Goal: Transaction & Acquisition: Purchase product/service

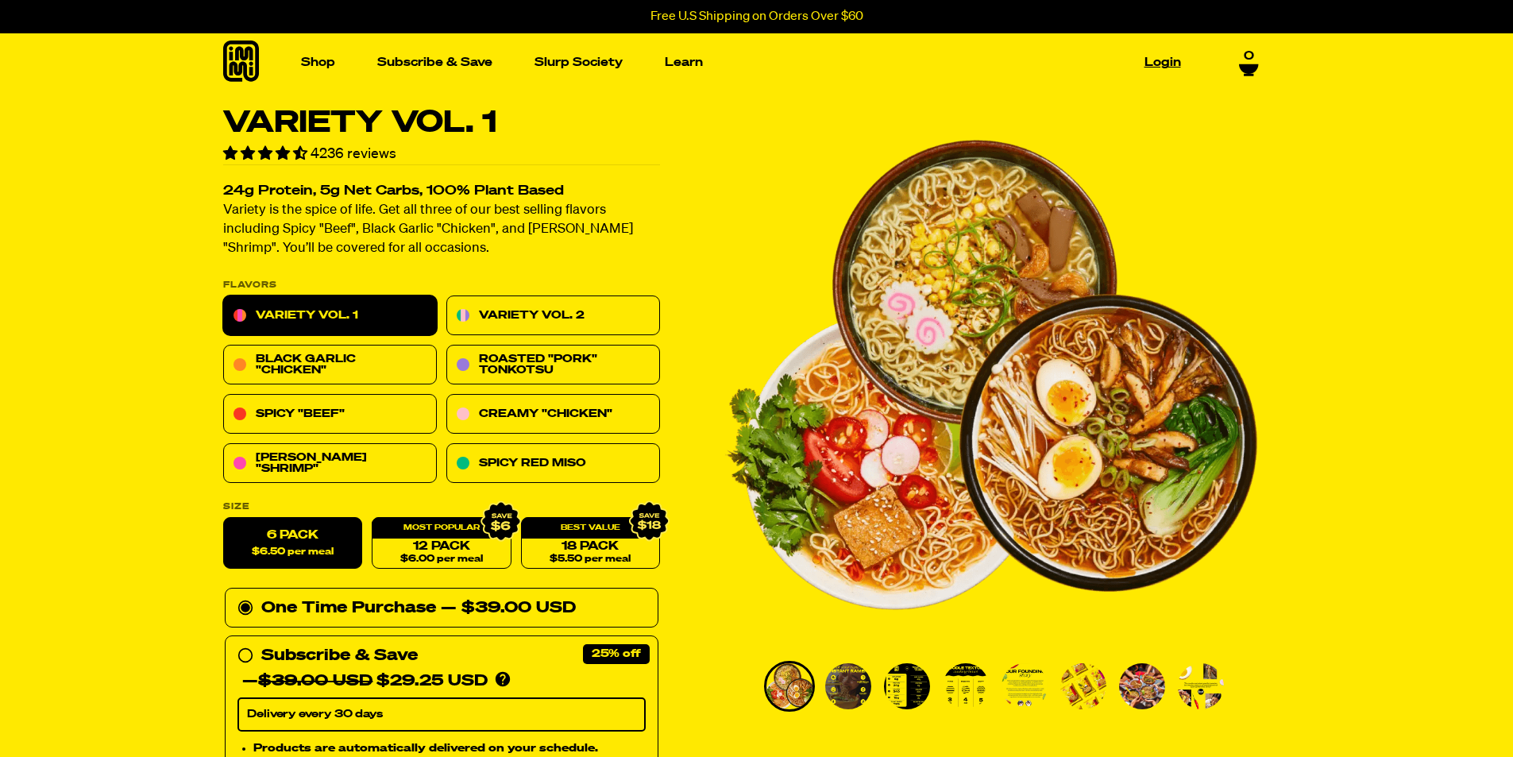
click at [1166, 62] on link "Login" at bounding box center [1162, 62] width 49 height 25
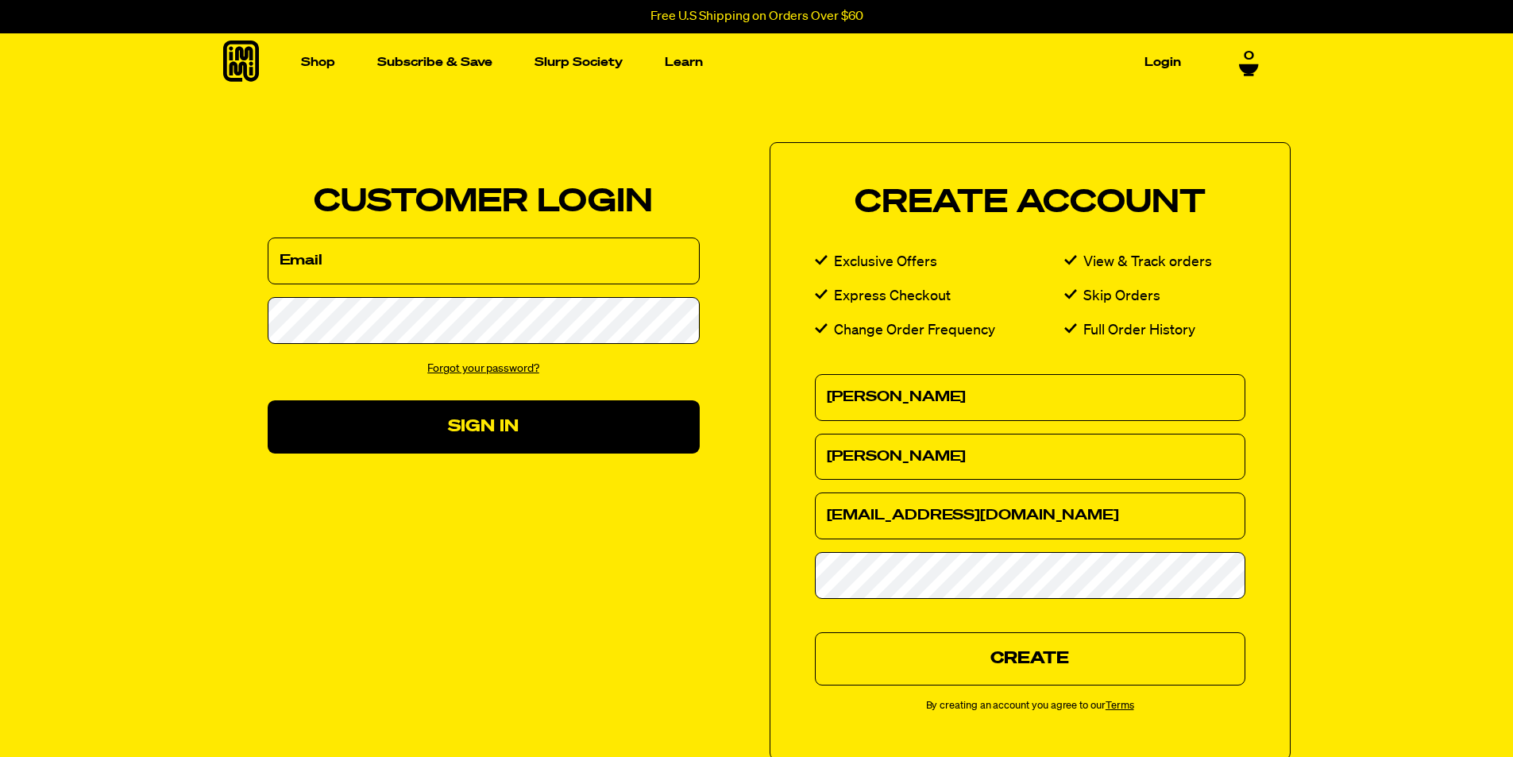
click at [929, 674] on button "Create" at bounding box center [1030, 658] width 430 height 53
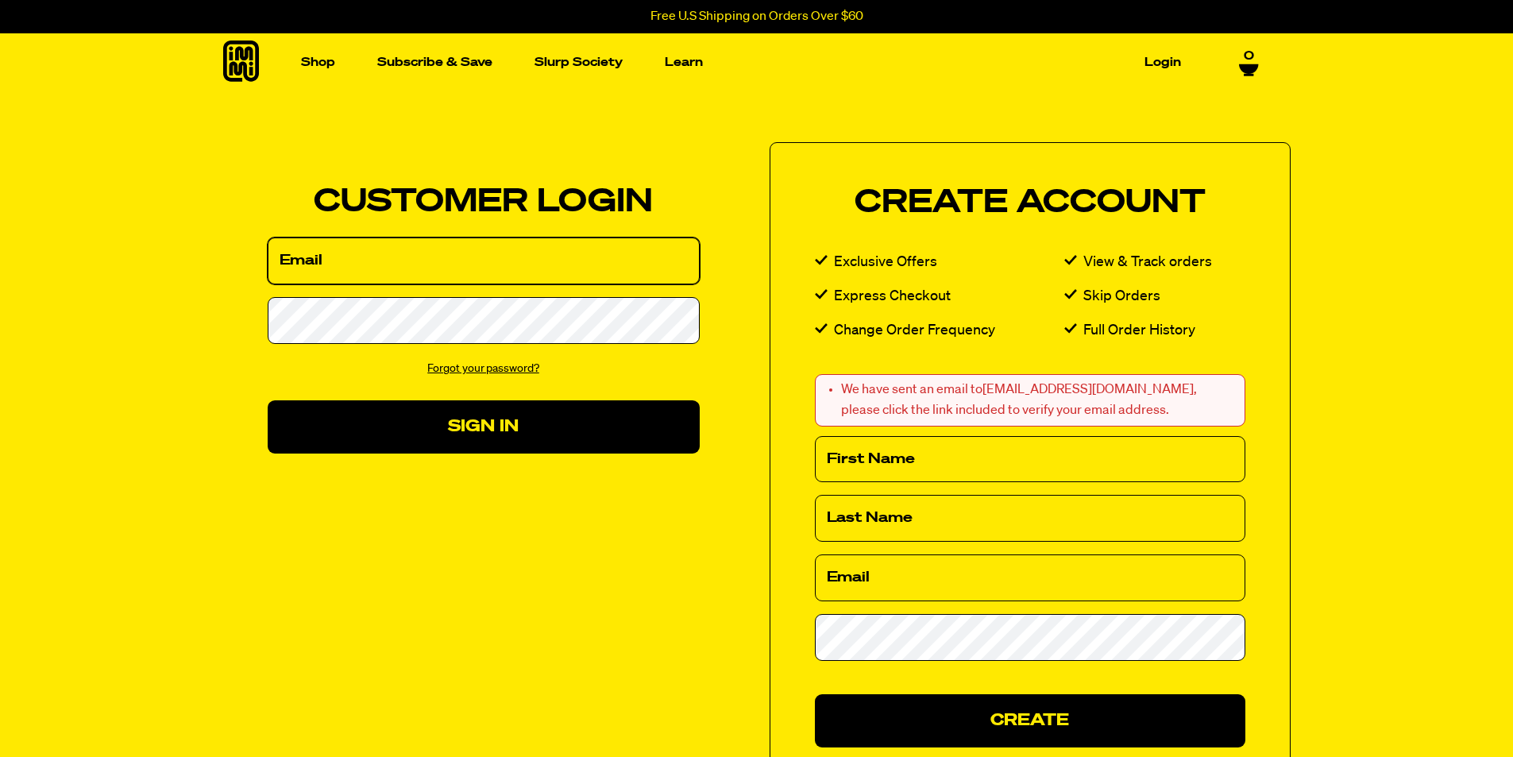
click at [322, 263] on input "Email" at bounding box center [484, 260] width 432 height 47
type input "Tazzie2706@yahoo.com"
click at [268, 400] on button "Sign In" at bounding box center [484, 426] width 432 height 53
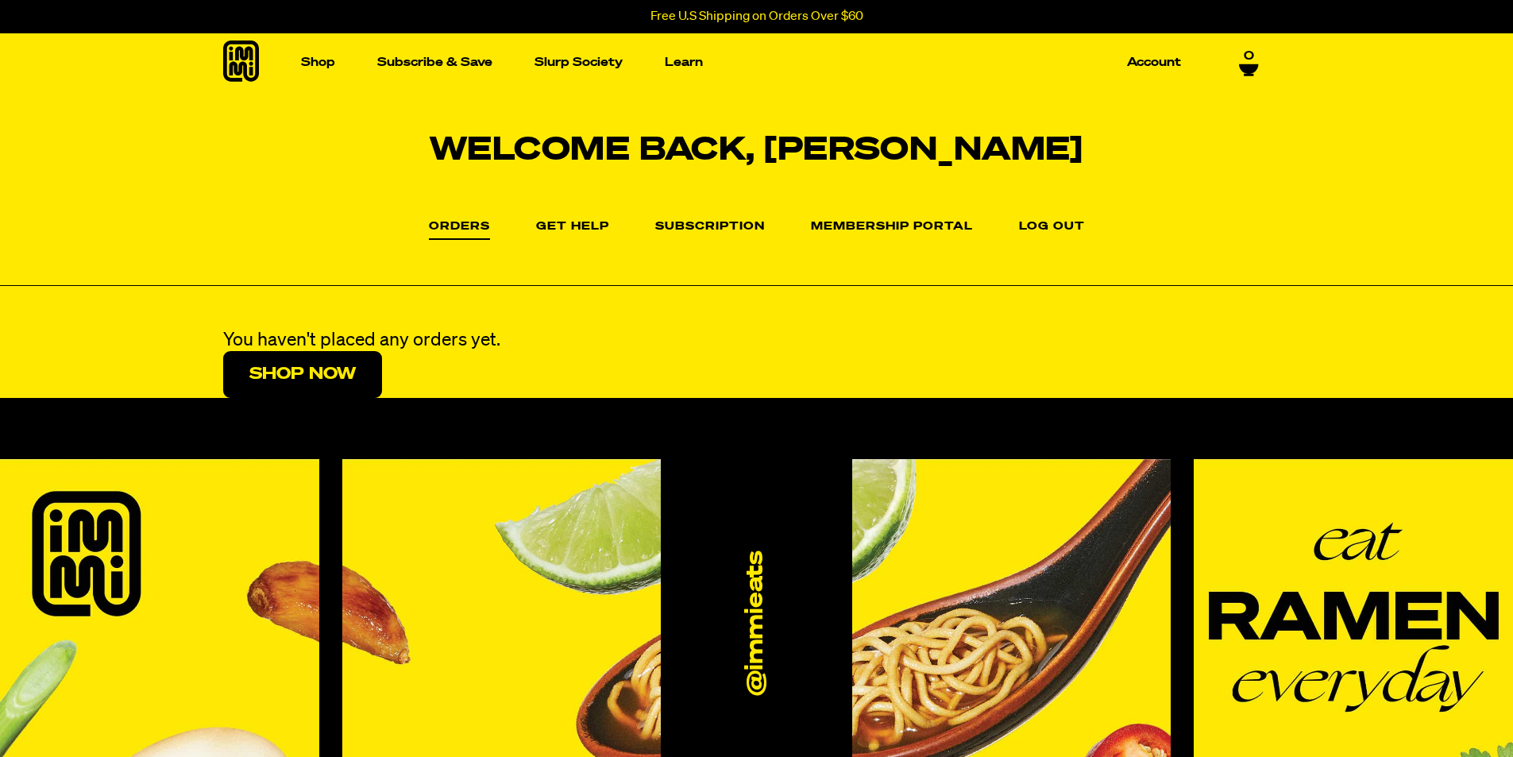
click at [888, 233] on link "Membership Portal" at bounding box center [892, 227] width 162 height 13
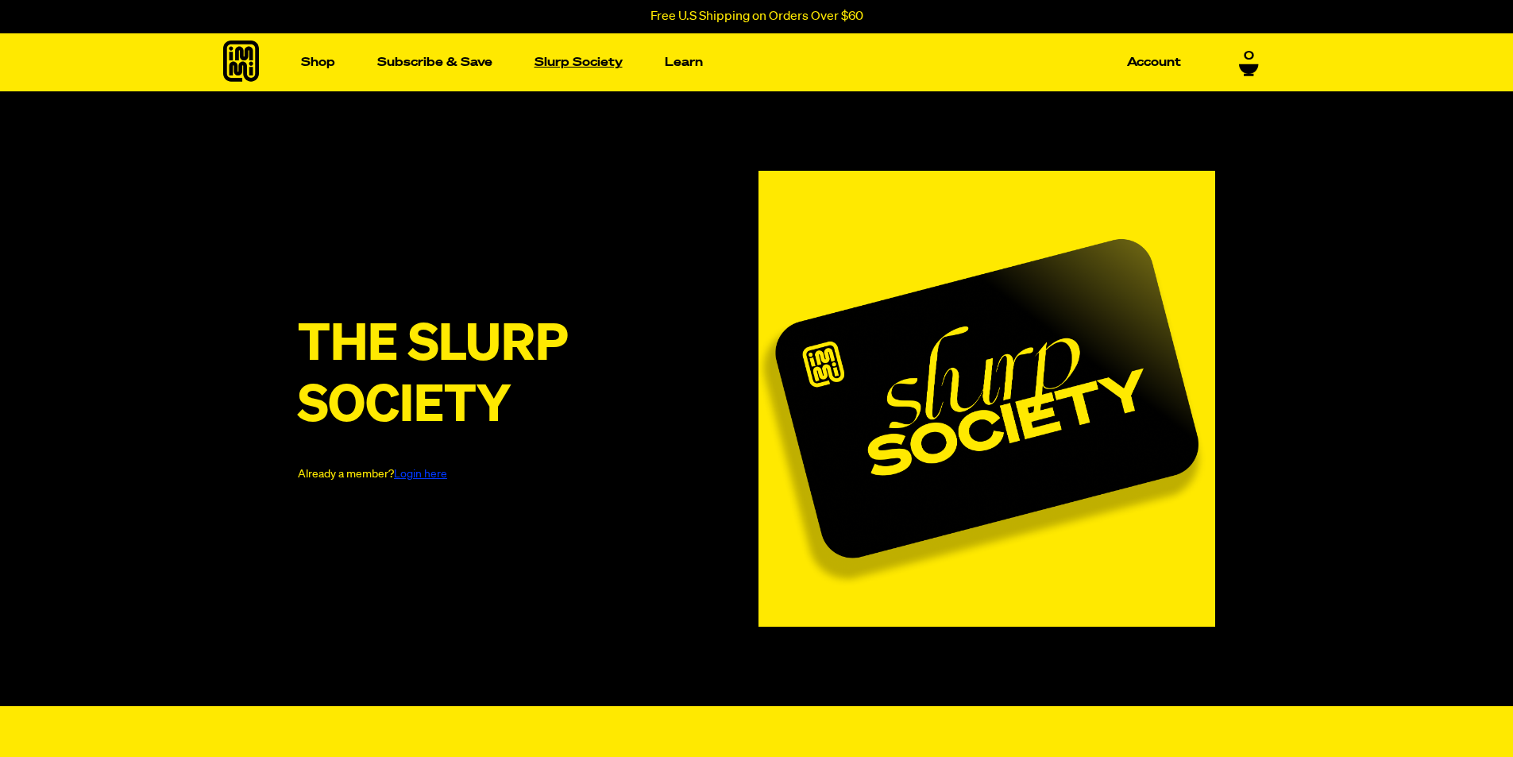
click at [579, 60] on link "Slurp Society" at bounding box center [578, 62] width 101 height 25
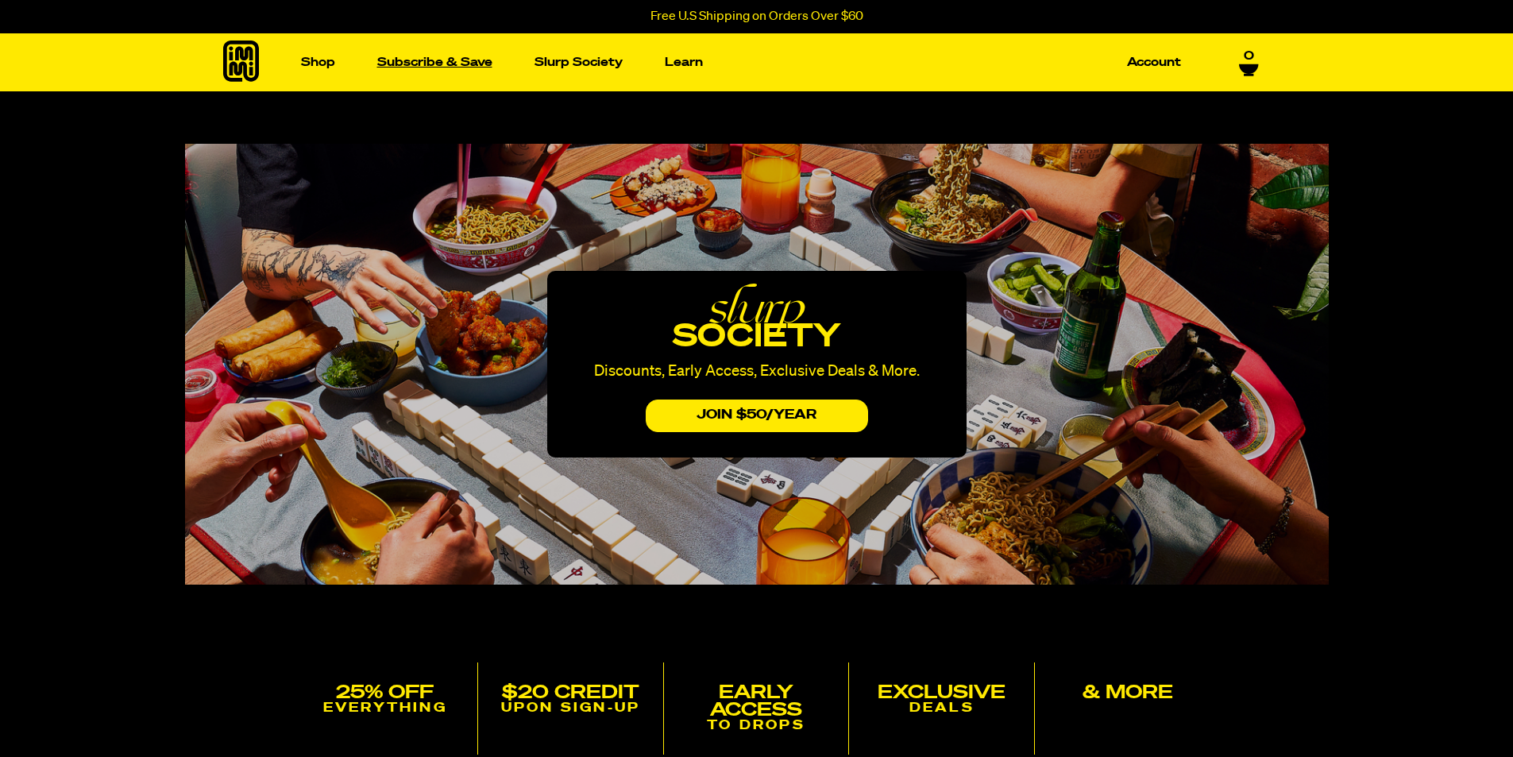
click at [434, 57] on link "Subscribe & Save" at bounding box center [435, 62] width 128 height 25
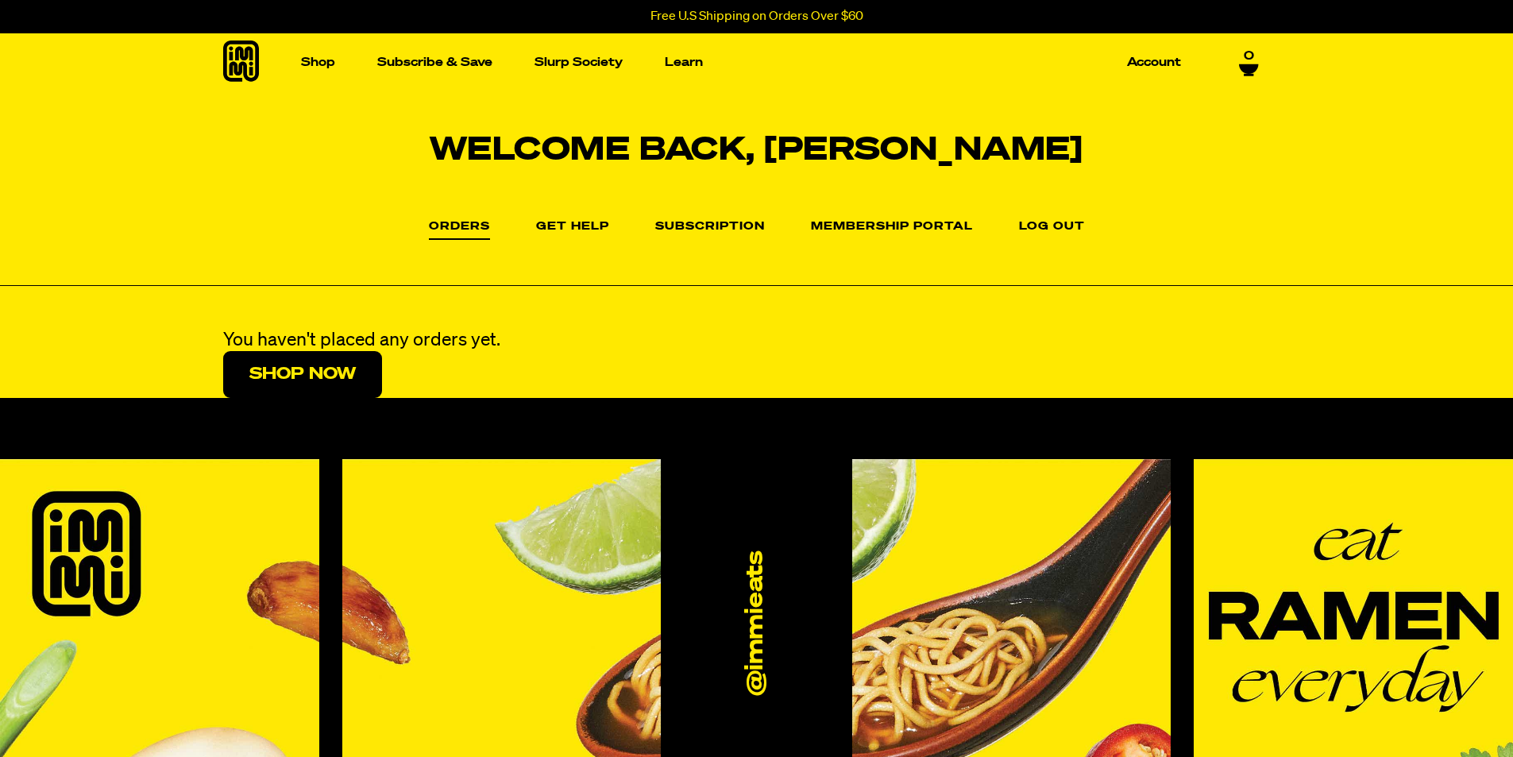
click at [462, 228] on link "Orders" at bounding box center [459, 230] width 61 height 19
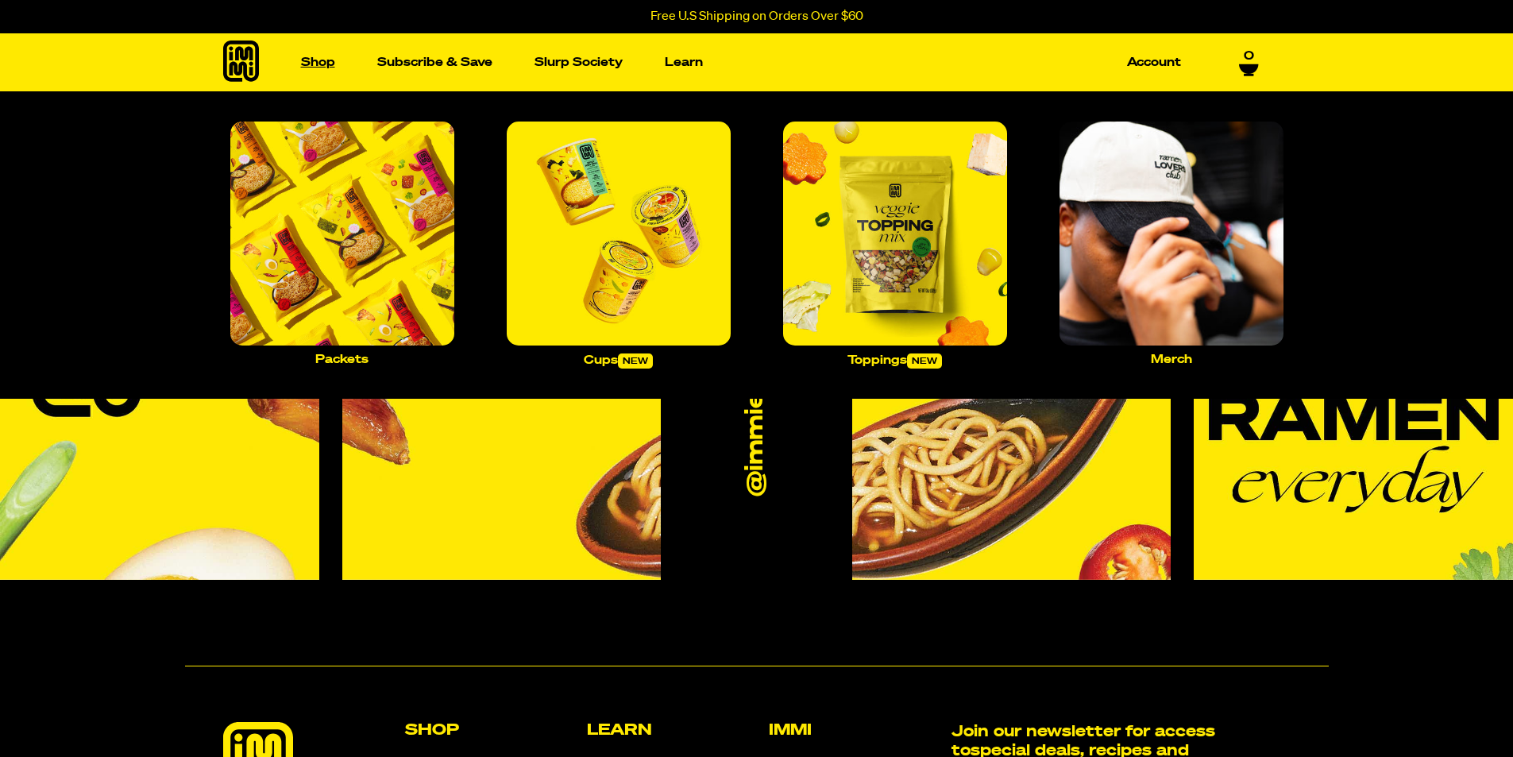
click at [330, 64] on link "Shop" at bounding box center [318, 62] width 47 height 25
click at [353, 281] on img "Main navigation" at bounding box center [342, 233] width 224 height 224
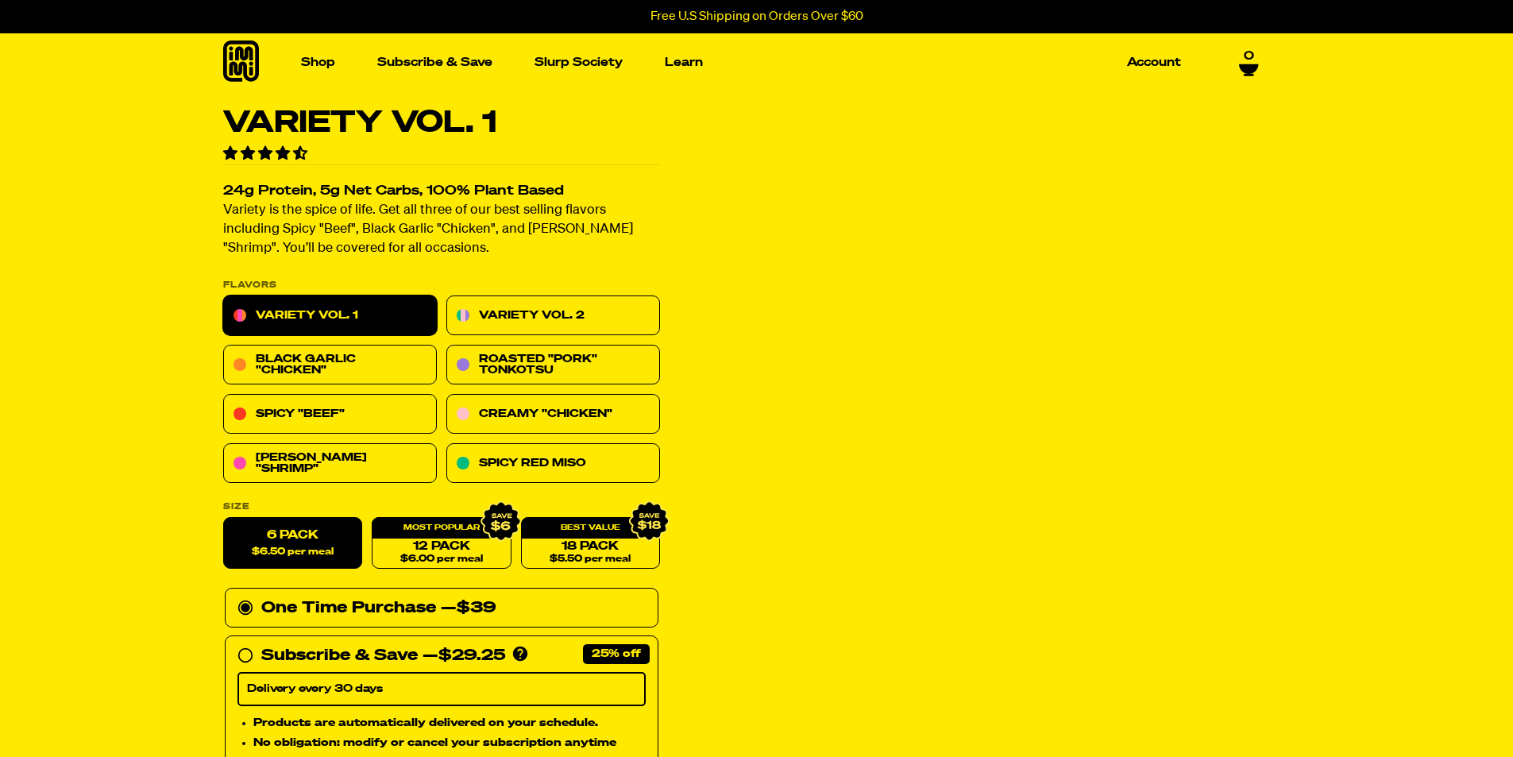
click at [310, 303] on link "Variety Vol. 1" at bounding box center [330, 316] width 214 height 40
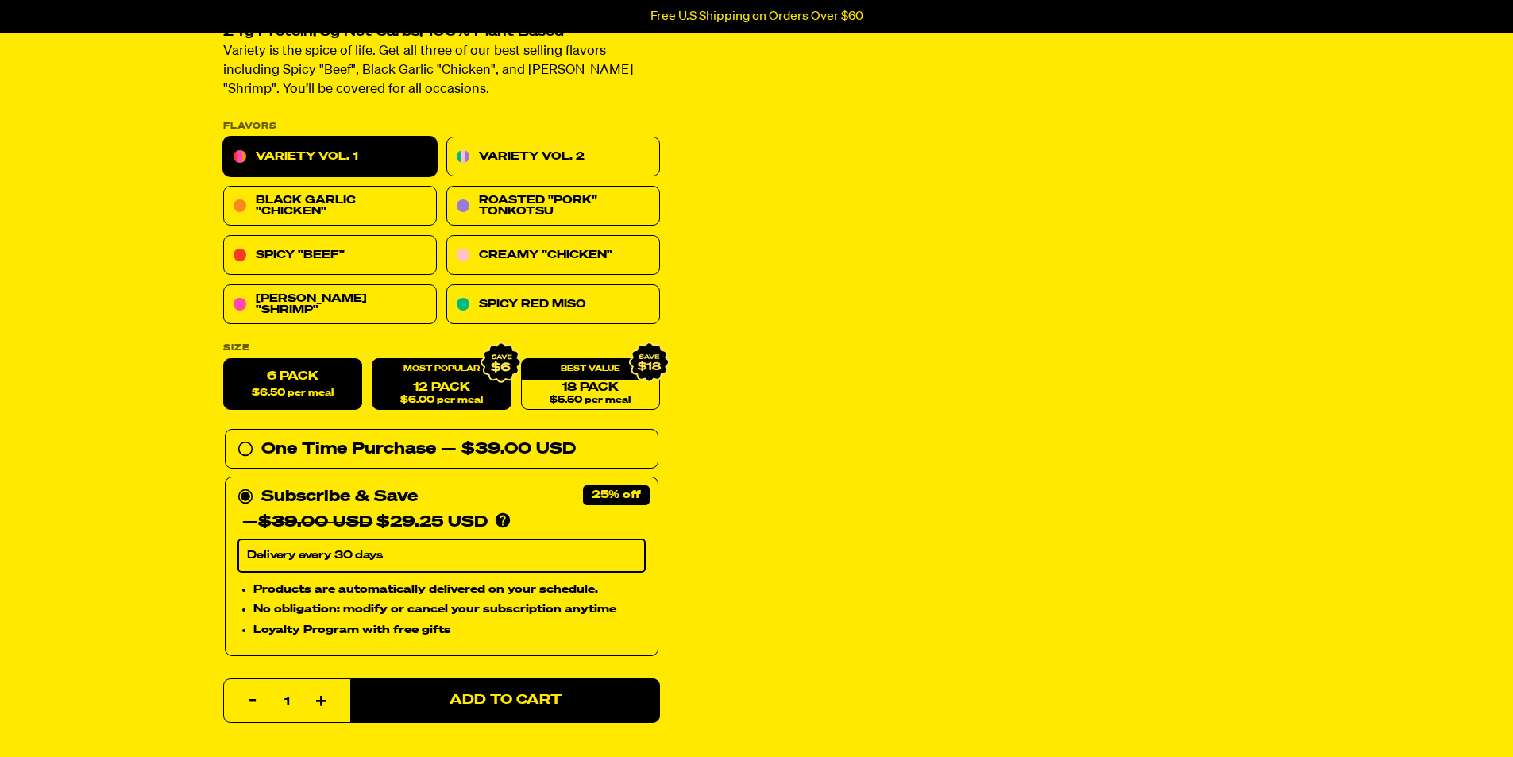
scroll to position [238, 0]
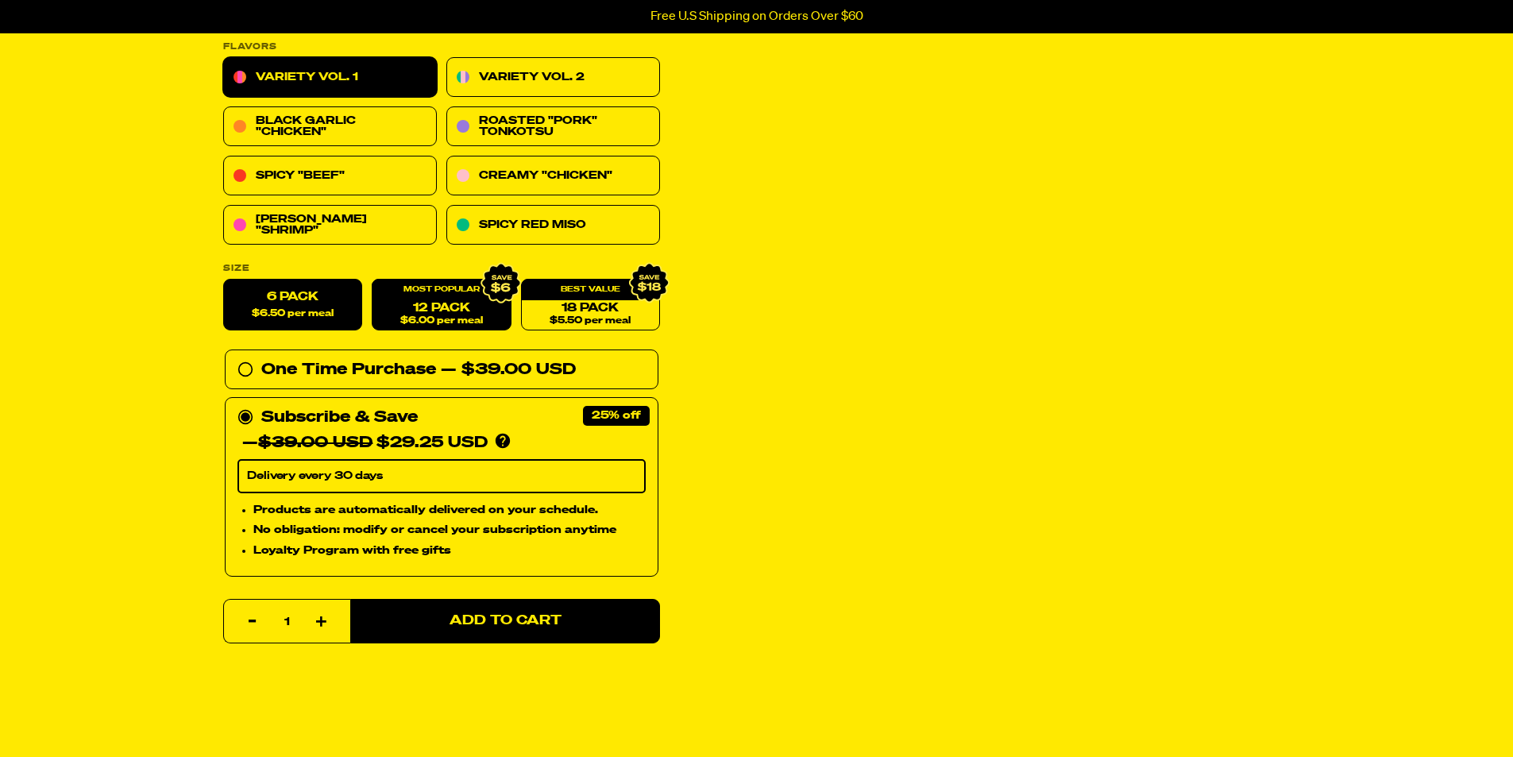
click at [443, 310] on link "12 Pack $6.00 per meal" at bounding box center [441, 305] width 139 height 52
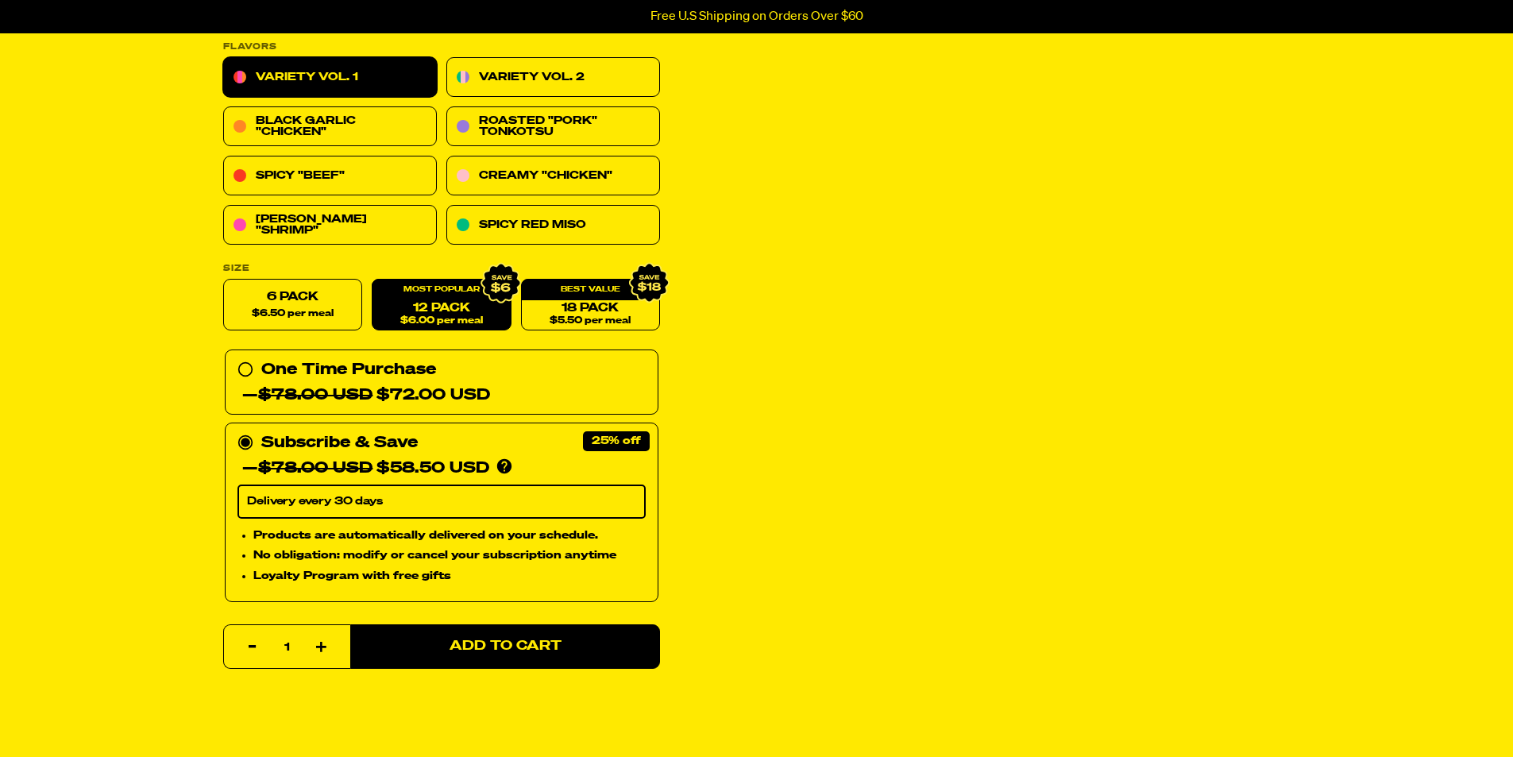
scroll to position [0, 0]
click at [254, 306] on label "6 Pack $6.50 per meal" at bounding box center [292, 305] width 139 height 52
click at [224, 280] on input "6 Pack $6.50 per meal" at bounding box center [223, 279] width 1 height 1
radio input "true"
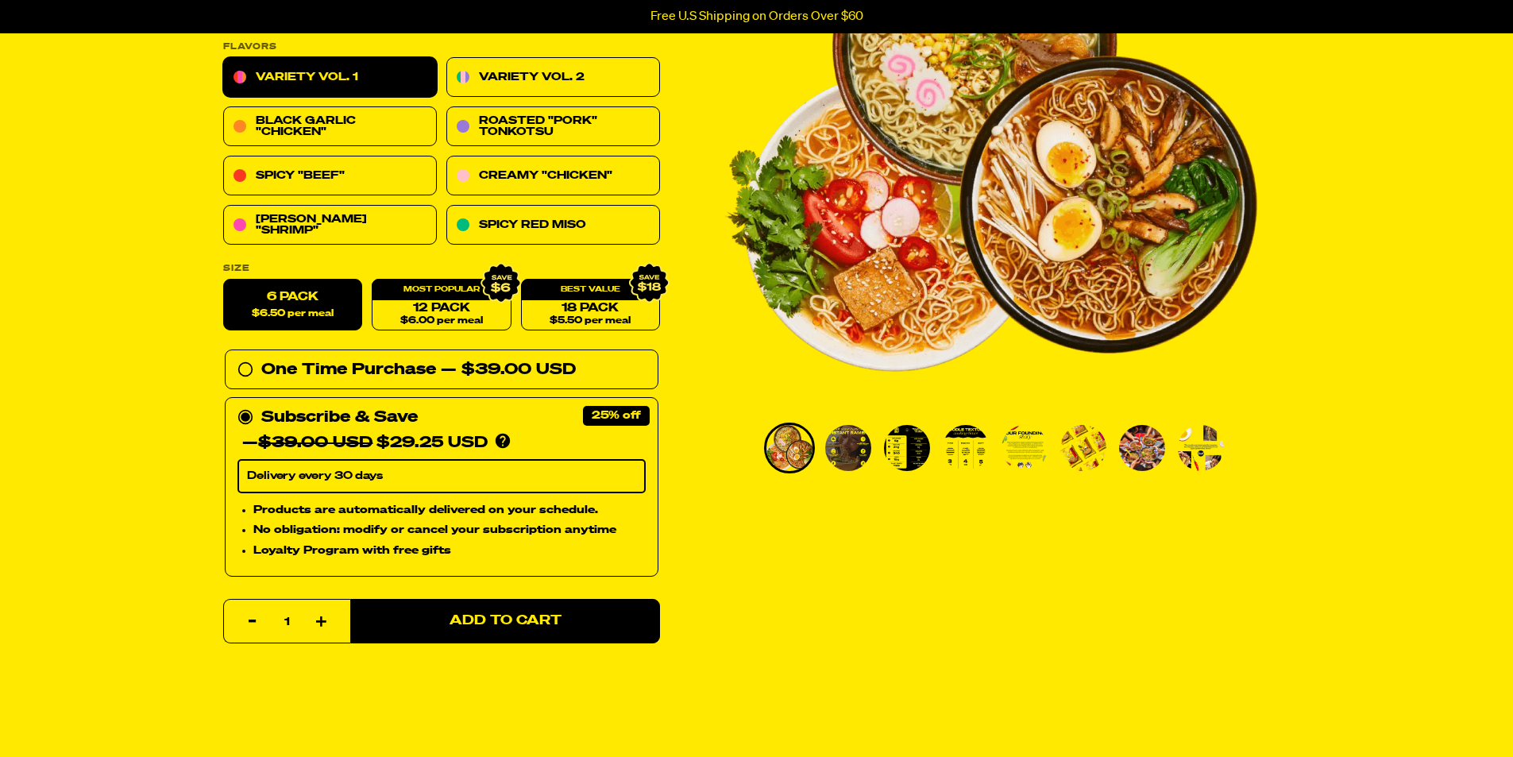
click at [415, 472] on select "Delivery every 30 days" at bounding box center [441, 476] width 408 height 33
click at [381, 468] on select "Delivery every 30 days" at bounding box center [441, 476] width 408 height 33
click at [111, 399] on section "Variety Vol. 1 4240 reviews 24g Protein, 5g Net Carbs, 100% Plant Based Variety…" at bounding box center [756, 592] width 1513 height 1444
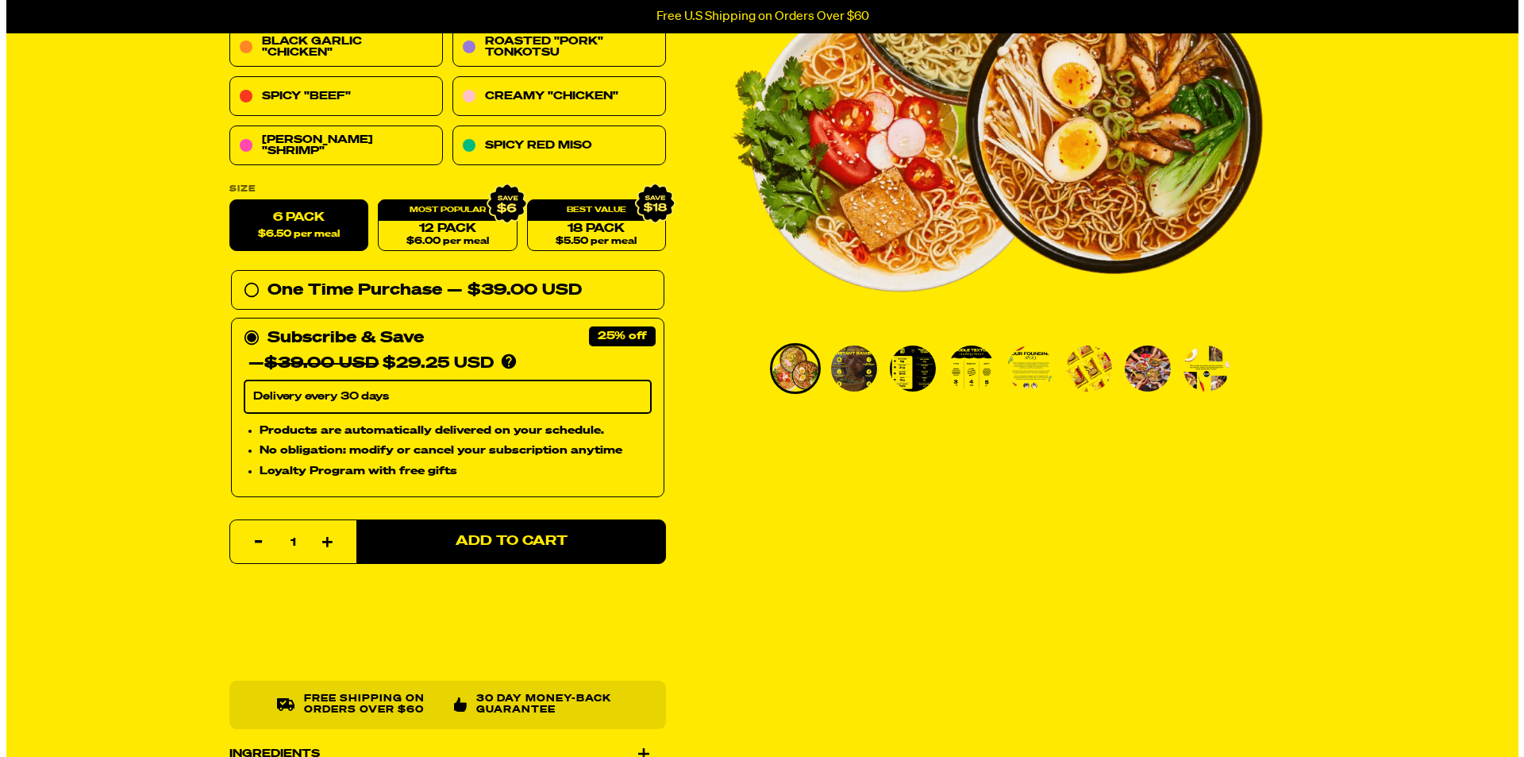
scroll to position [397, 0]
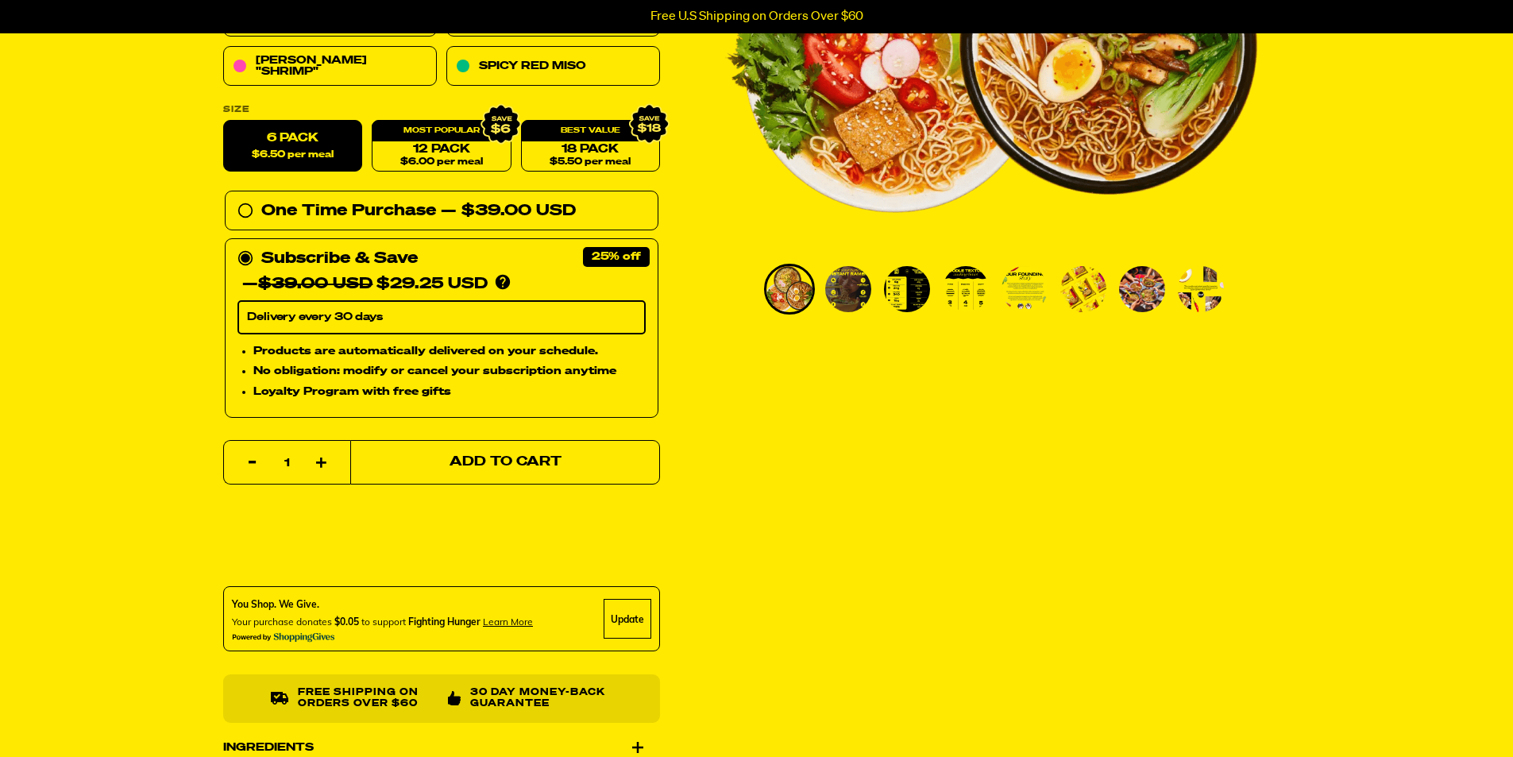
click at [417, 470] on button "Add to Cart" at bounding box center [505, 462] width 310 height 44
select select "Every 30 Days"
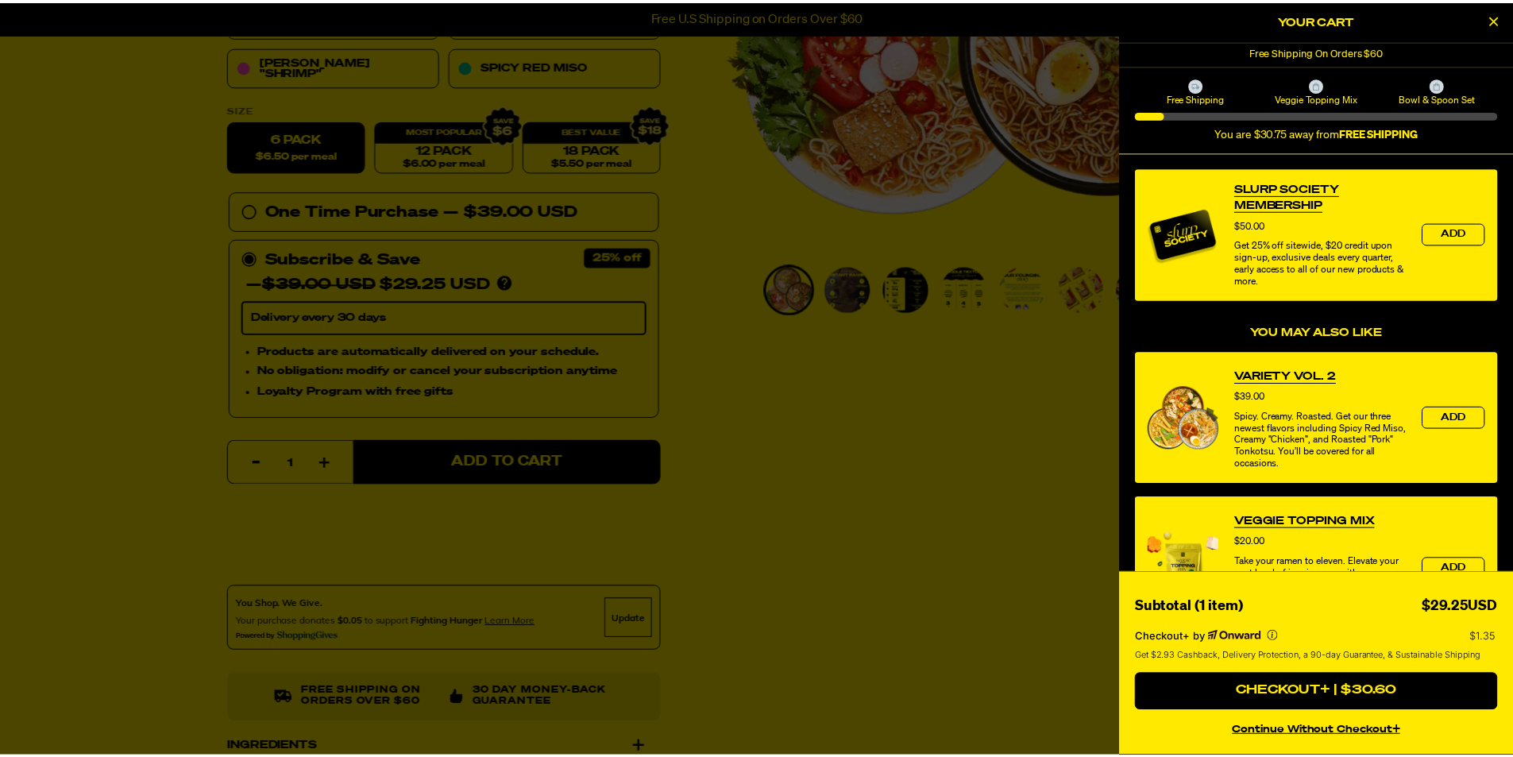
scroll to position [0, 0]
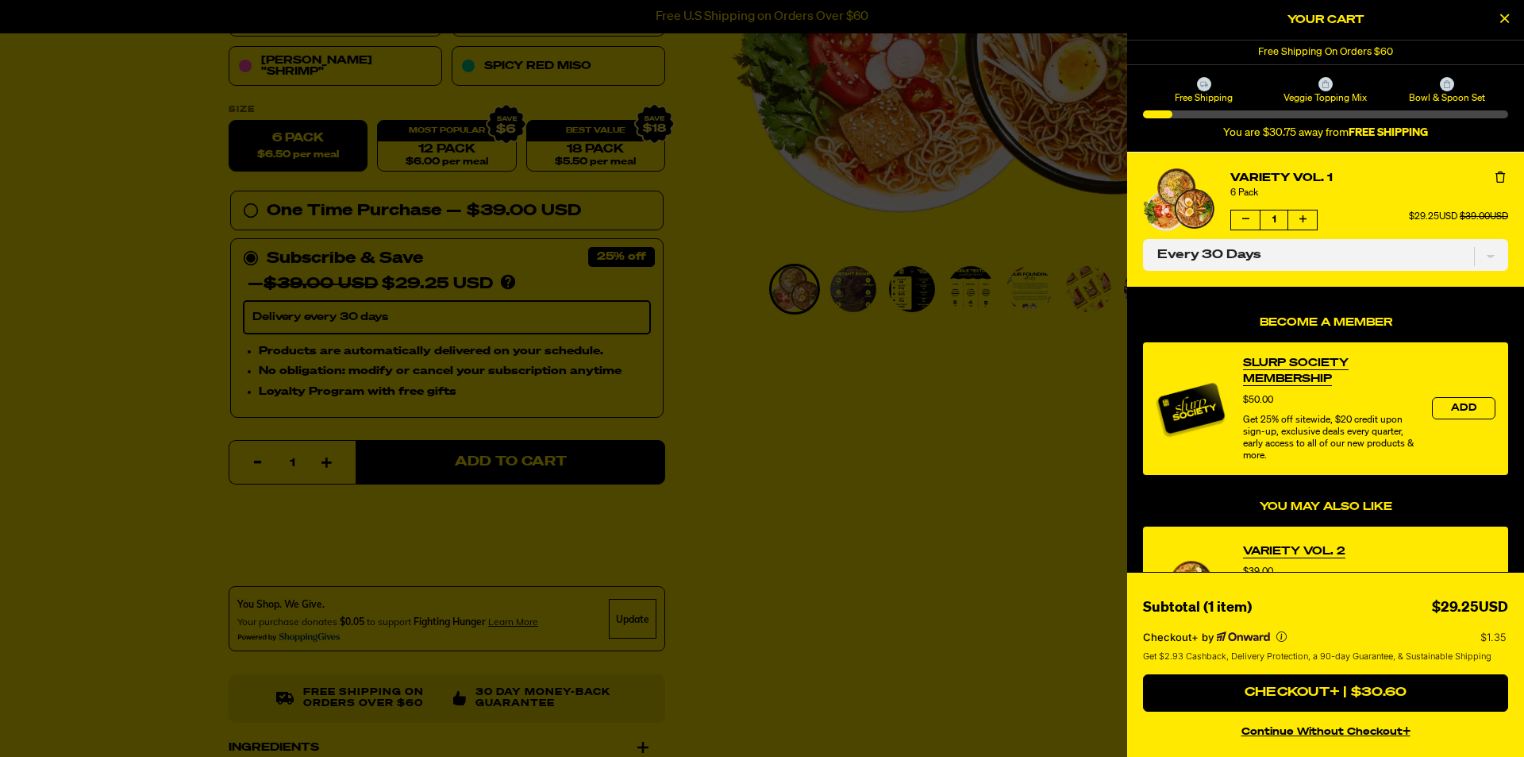
click at [790, 458] on div at bounding box center [762, 378] width 1524 height 757
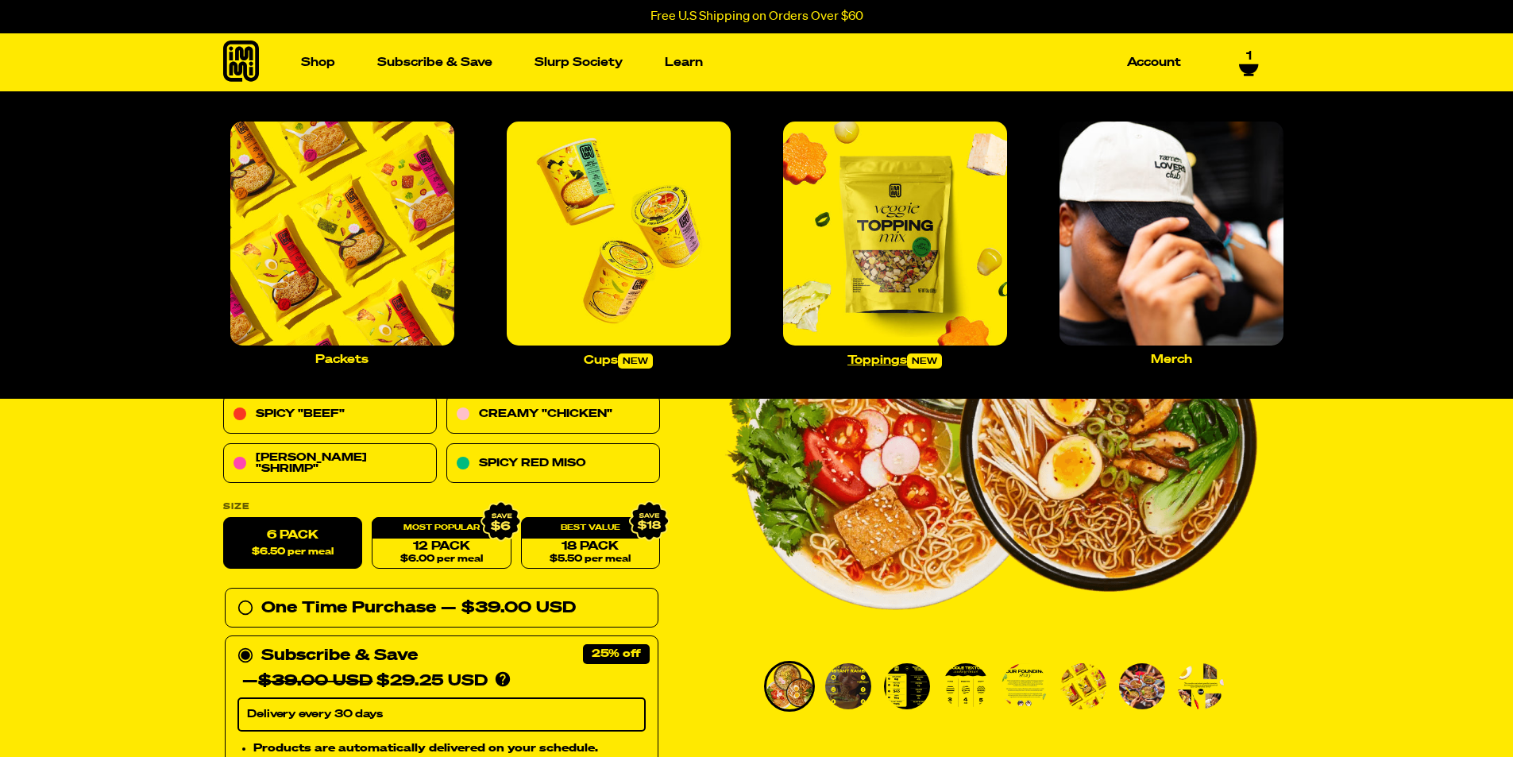
click at [915, 272] on img "Main navigation" at bounding box center [895, 233] width 224 height 224
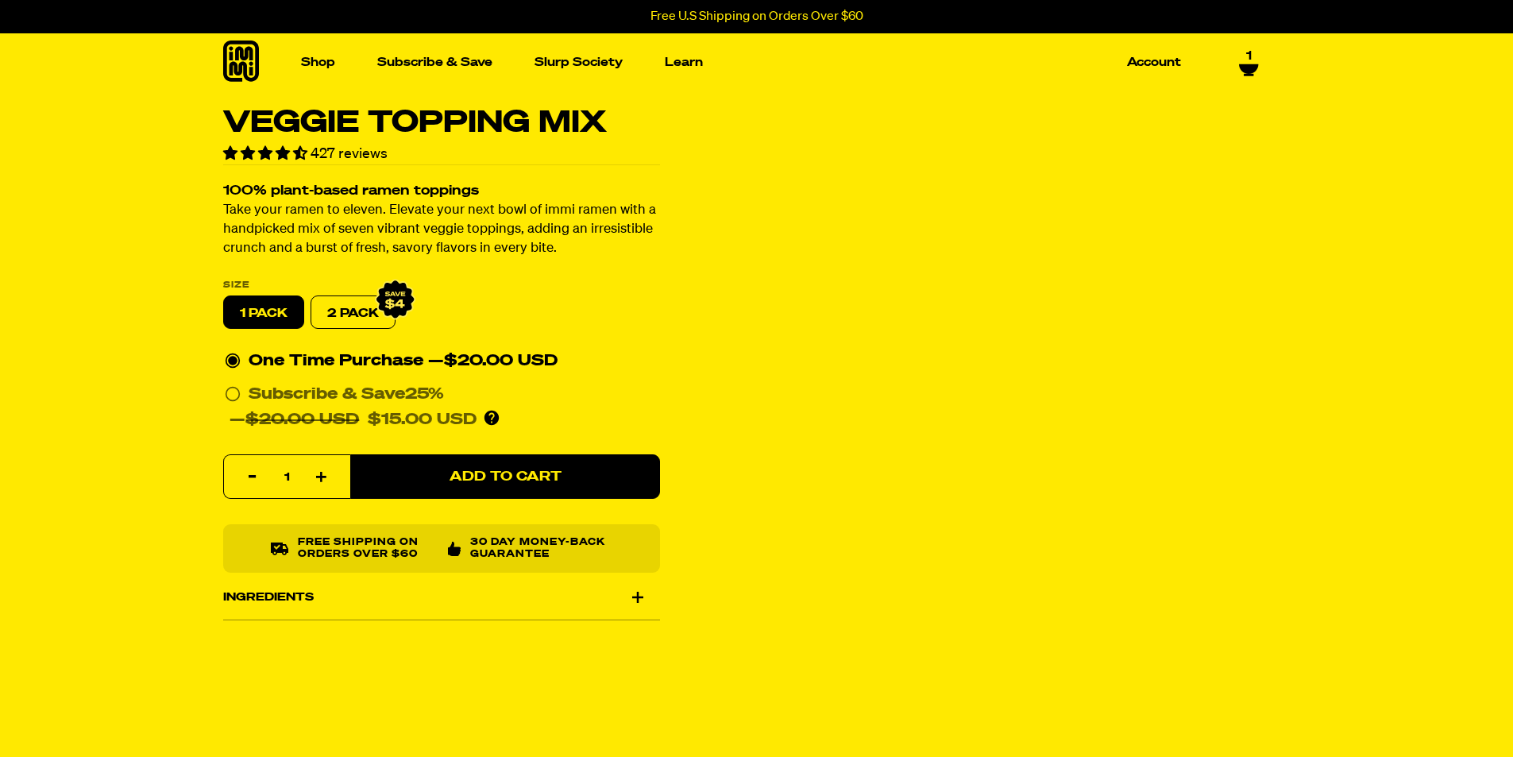
select select "Every 30 Days"
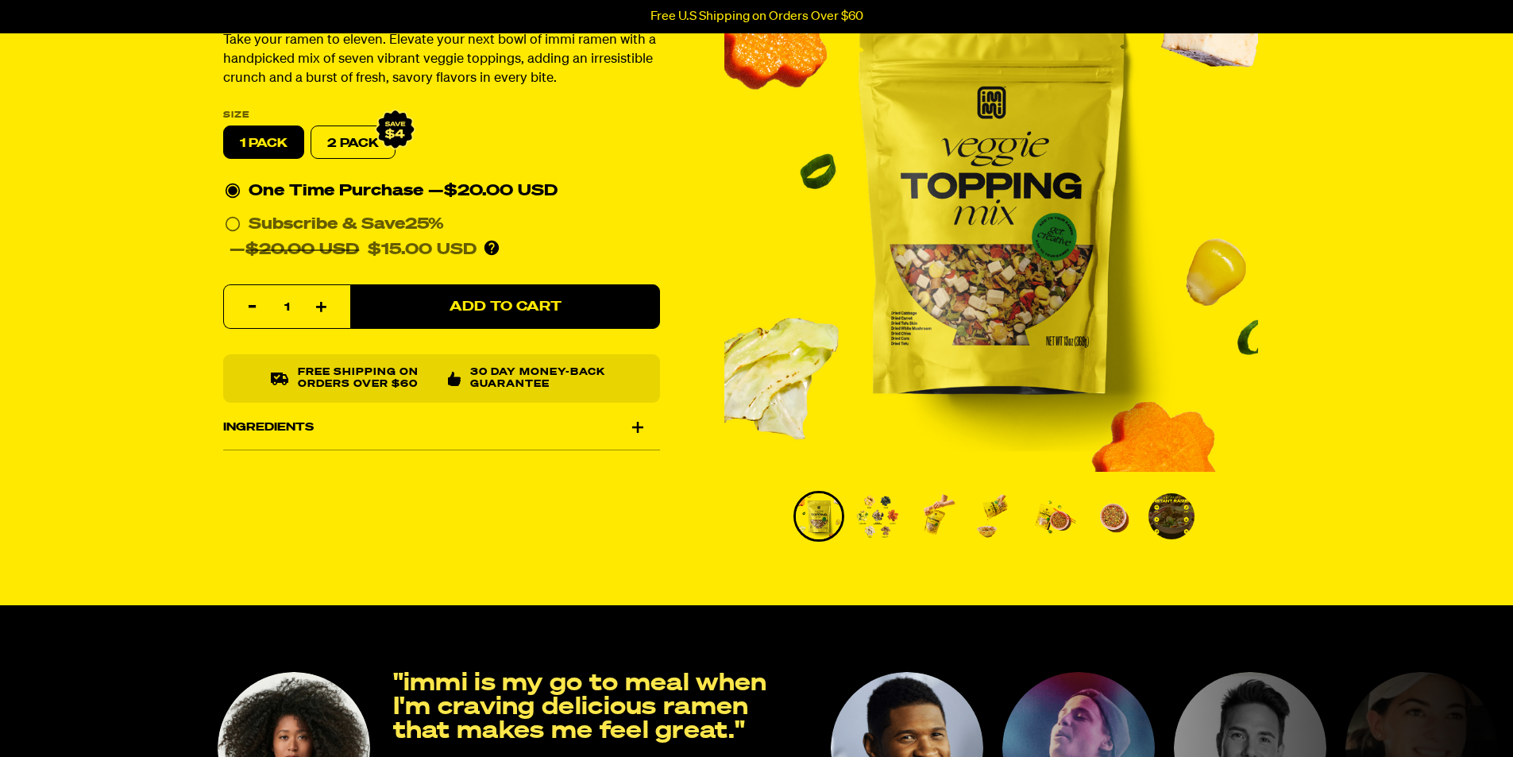
scroll to position [238, 0]
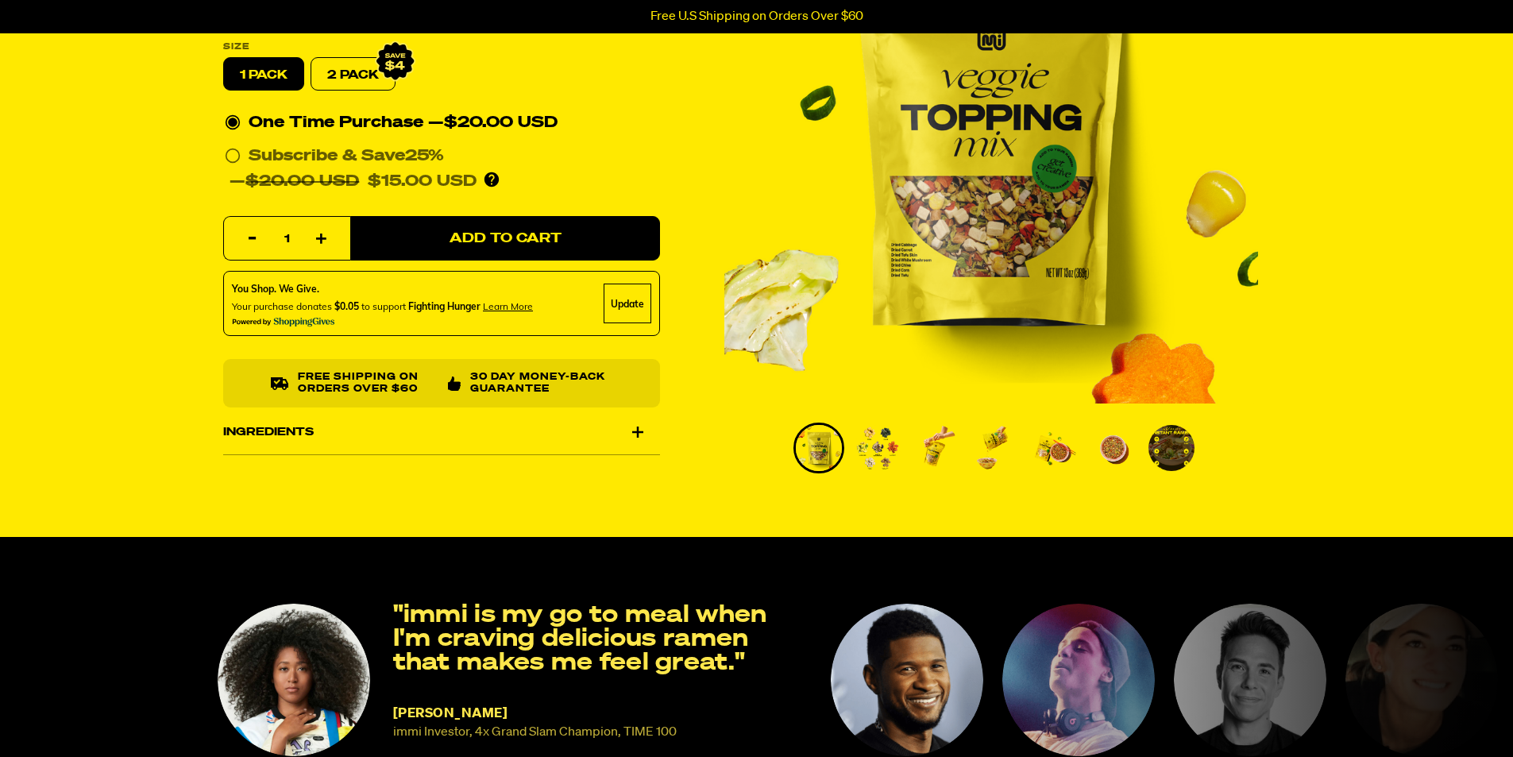
click at [876, 445] on img "Go to slide 2" at bounding box center [877, 448] width 46 height 46
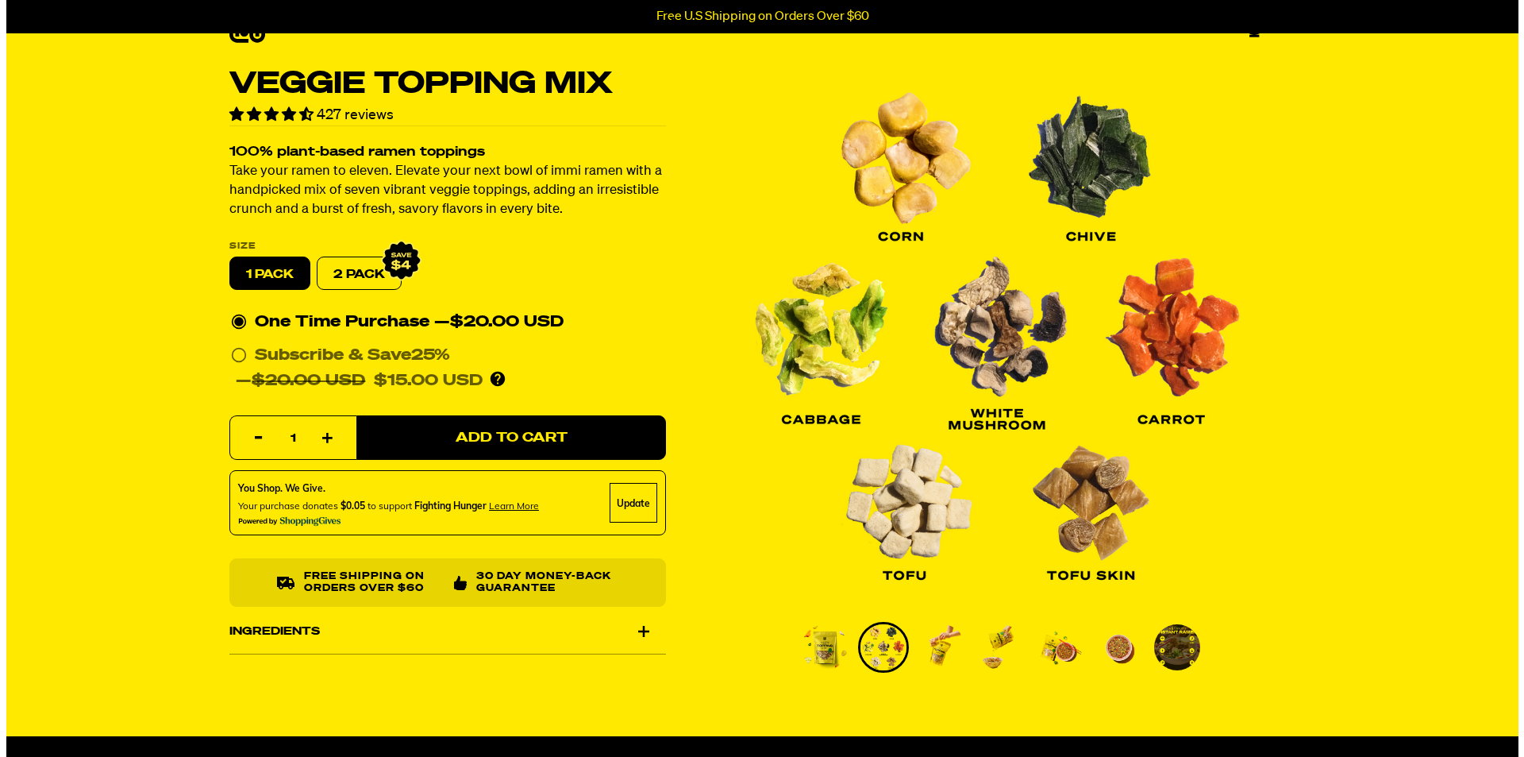
scroll to position [0, 0]
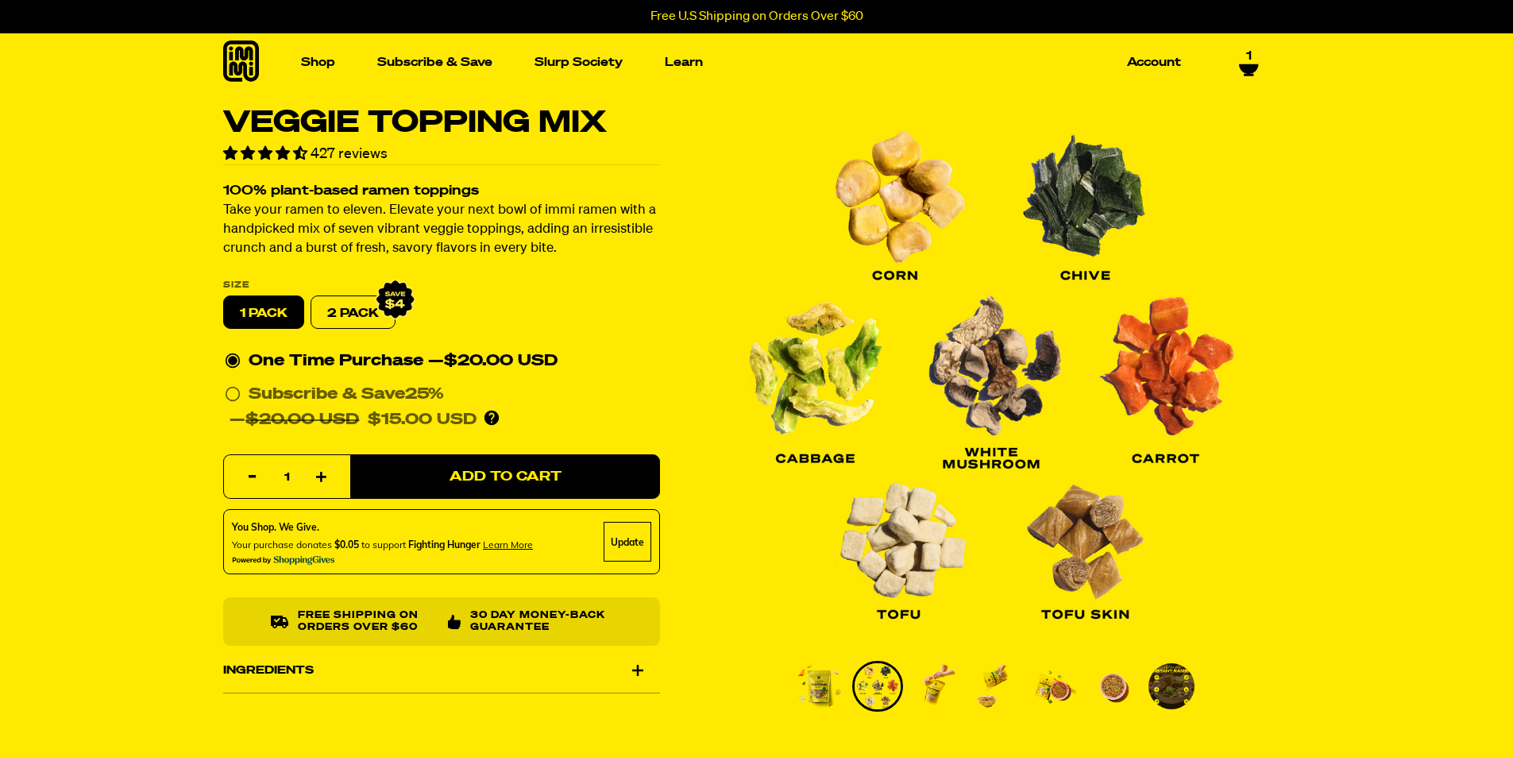
click at [939, 683] on img "Go to slide 3" at bounding box center [936, 686] width 46 height 46
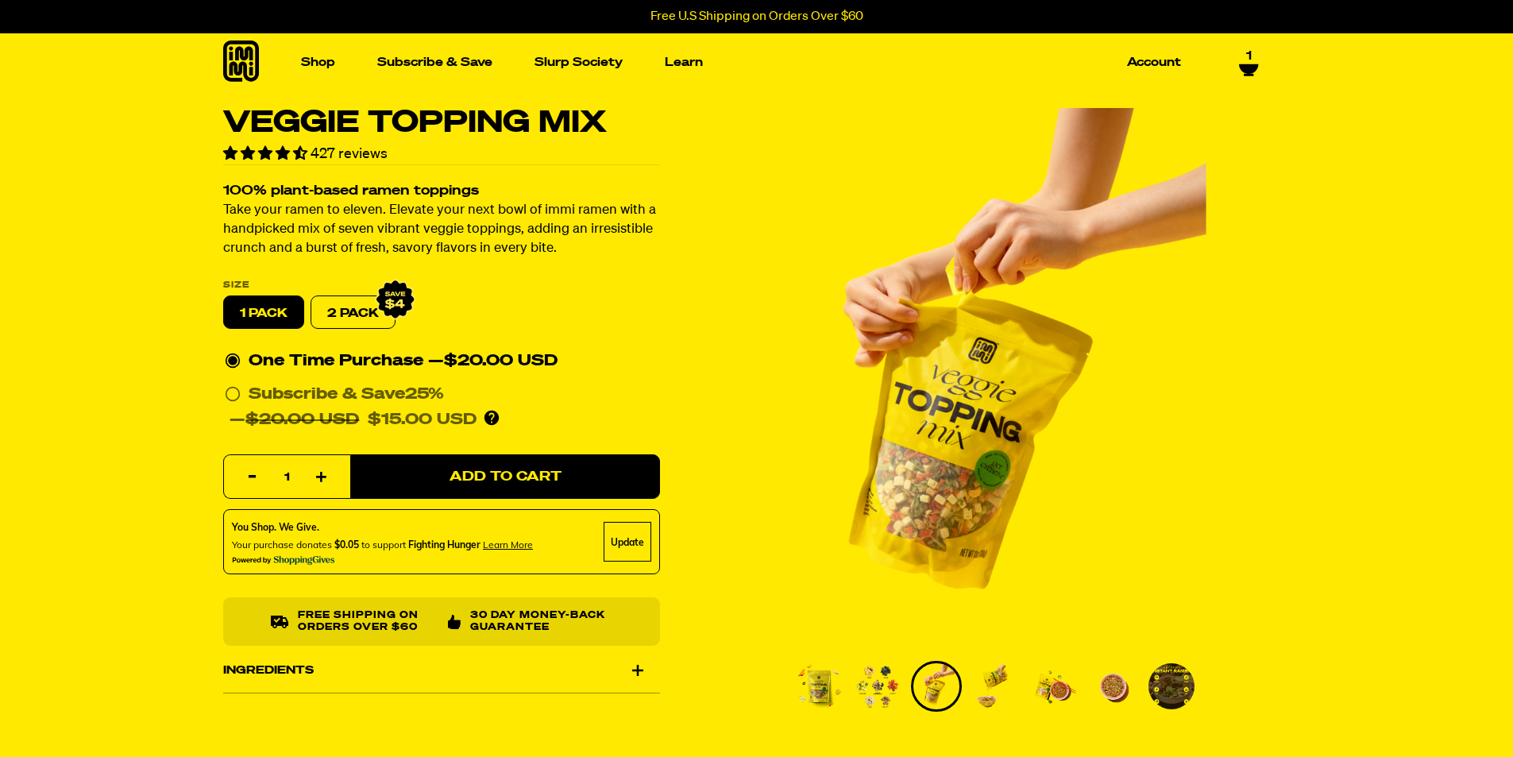
click at [990, 683] on img "Go to slide 4" at bounding box center [995, 686] width 46 height 46
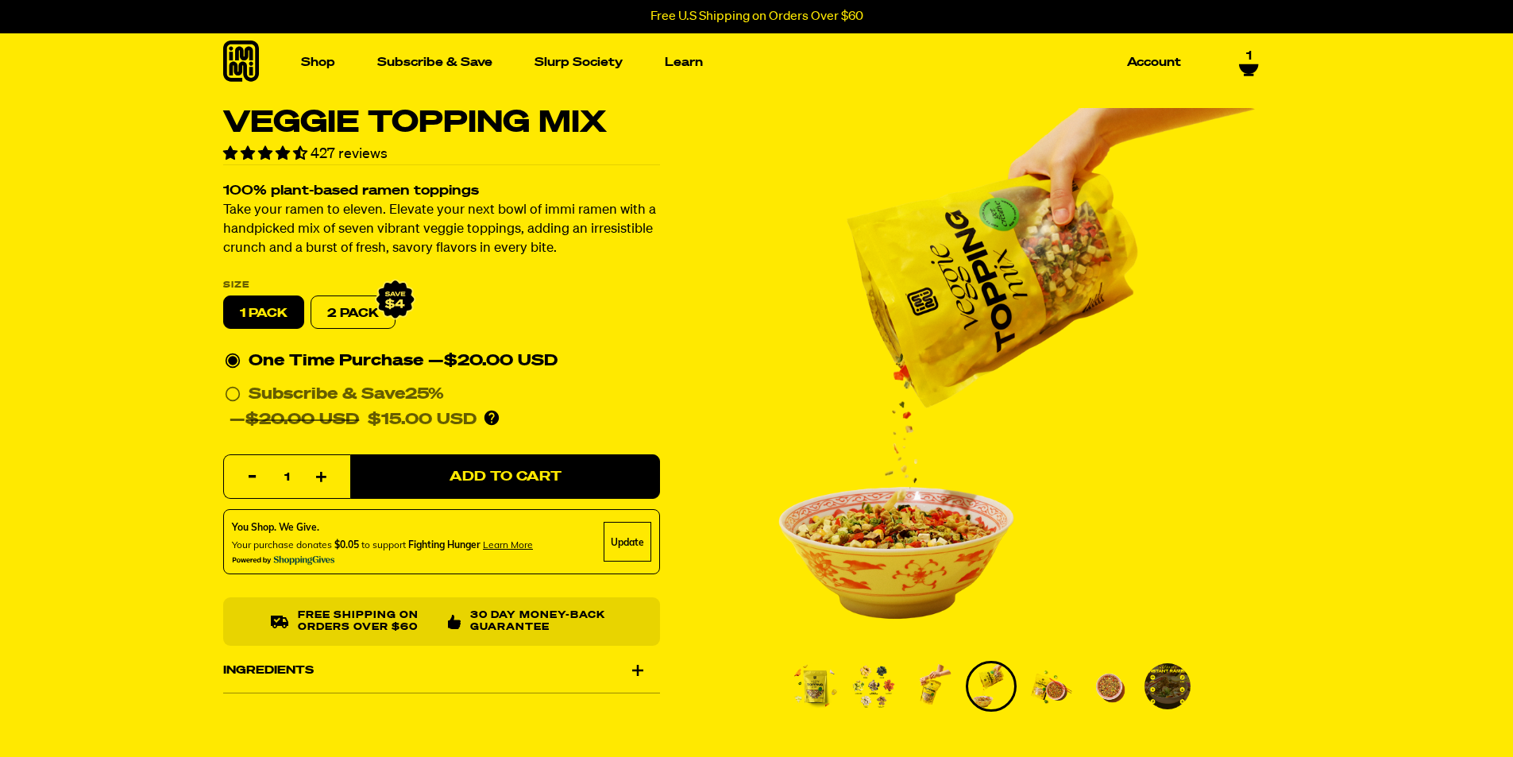
click at [1069, 684] on img "Go to slide 5" at bounding box center [1050, 686] width 46 height 46
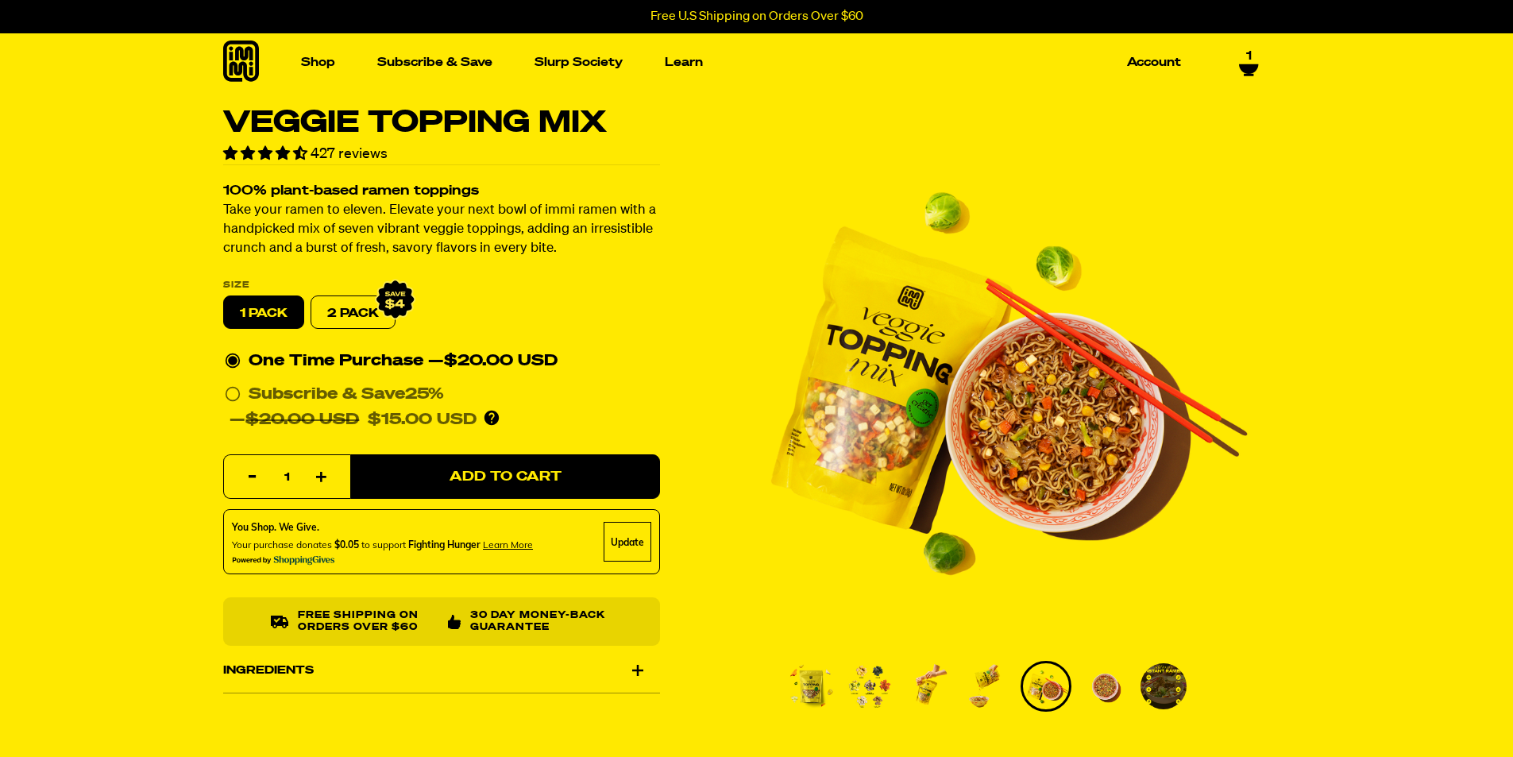
click at [1101, 694] on img "Go to slide 6" at bounding box center [1104, 686] width 46 height 46
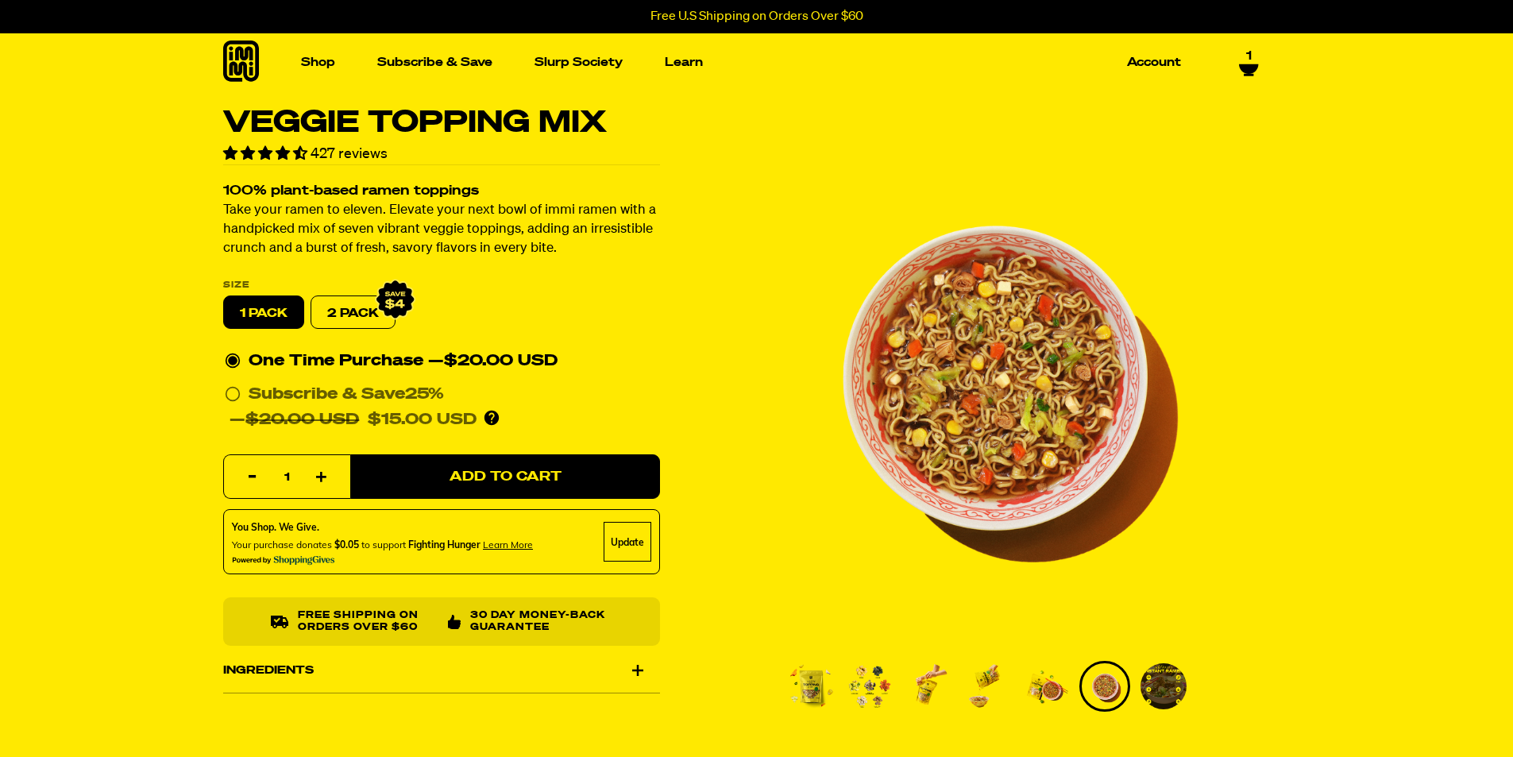
click at [1161, 694] on img "Go to slide 7" at bounding box center [1163, 686] width 46 height 46
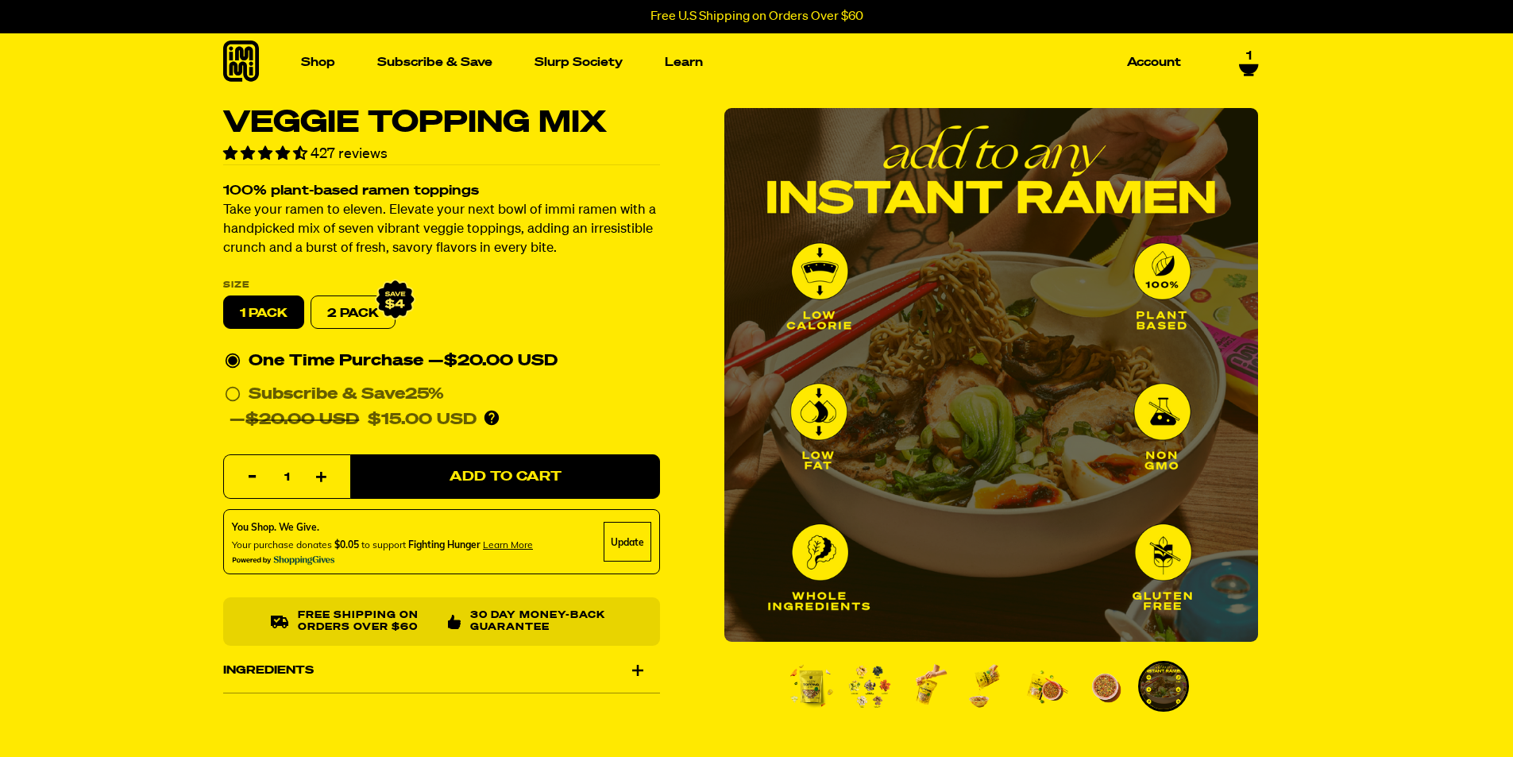
click at [809, 690] on img "Go to slide 1" at bounding box center [811, 686] width 46 height 46
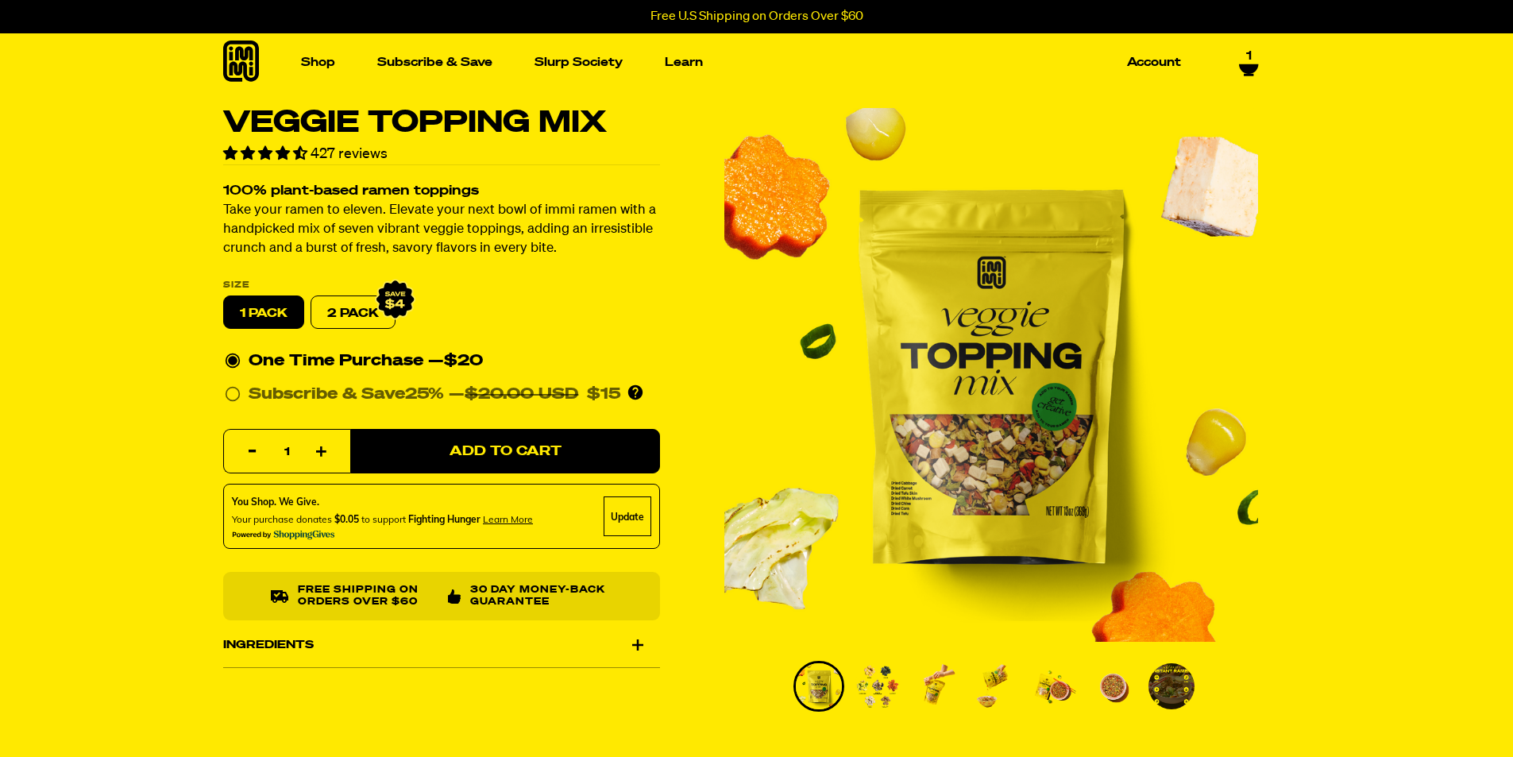
click at [1240, 67] on icon at bounding box center [1248, 69] width 19 height 10
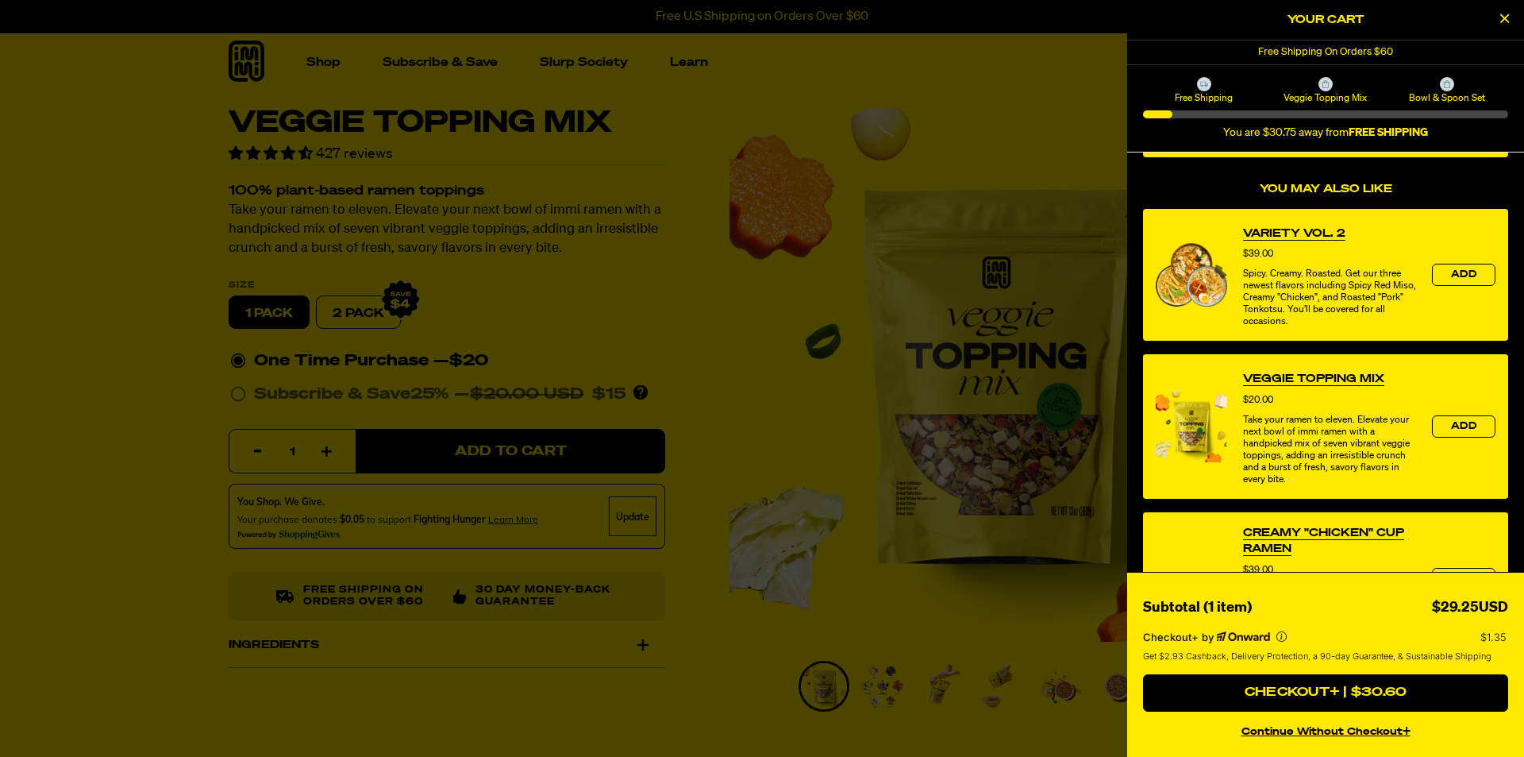
scroll to position [565, 0]
